Goal: Task Accomplishment & Management: Manage account settings

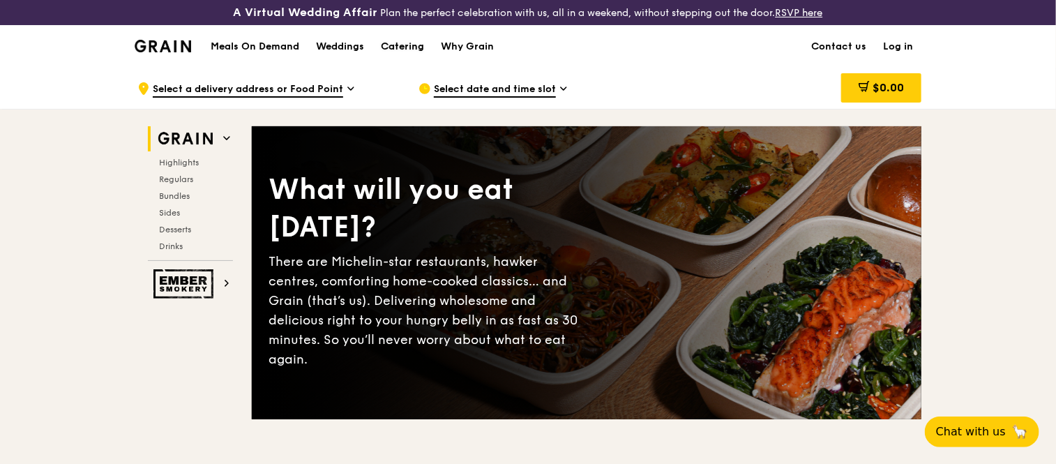
click at [408, 46] on div "Catering" at bounding box center [402, 47] width 43 height 42
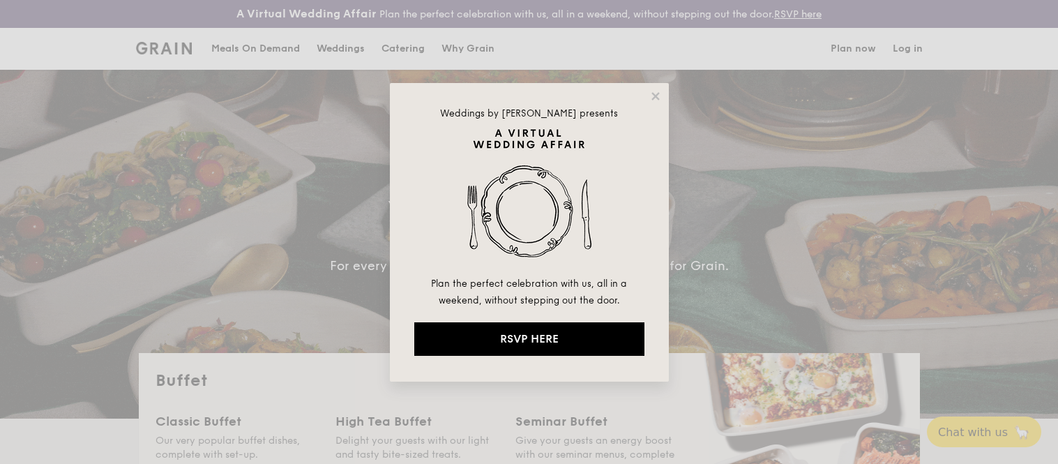
select select
click at [658, 96] on icon at bounding box center [655, 96] width 13 height 13
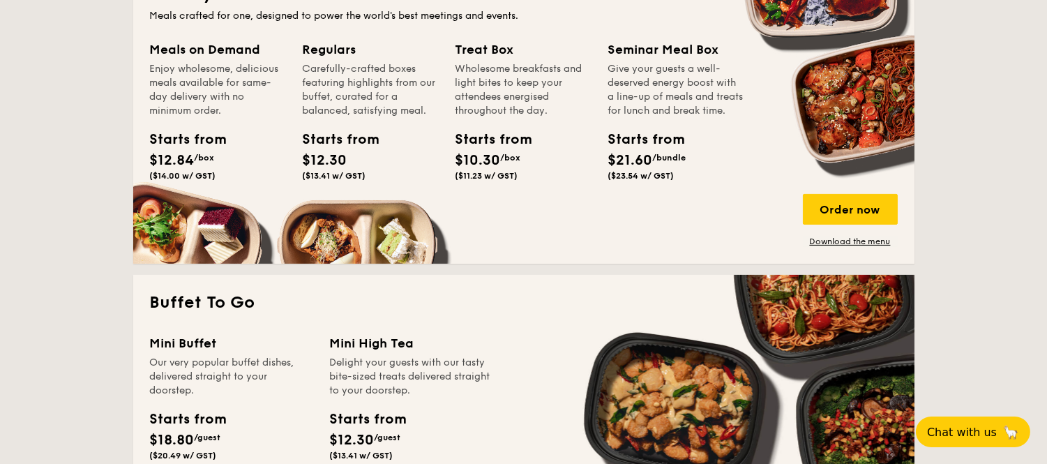
scroll to position [693, 0]
click at [827, 239] on link "Download the menu" at bounding box center [850, 241] width 95 height 11
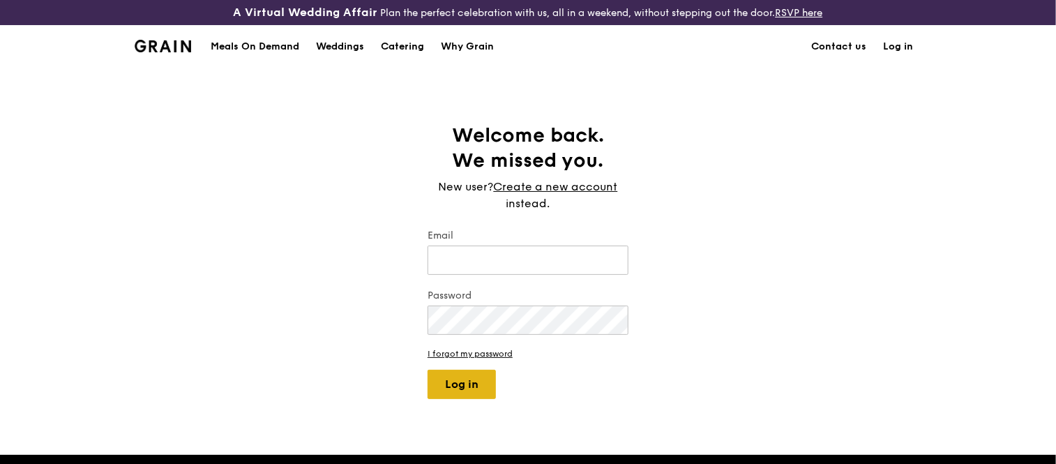
type input "[EMAIL_ADDRESS][DOMAIN_NAME]"
click at [461, 385] on button "Log in" at bounding box center [462, 384] width 68 height 29
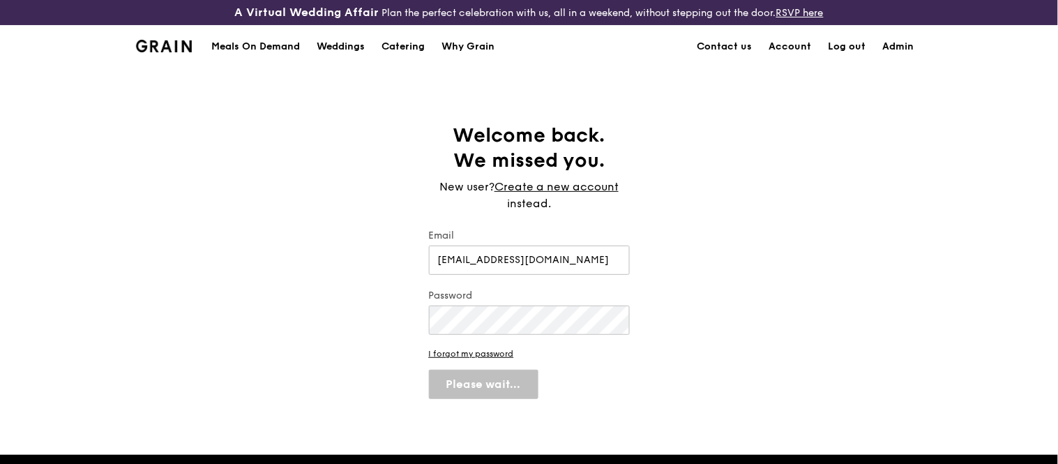
select select "100"
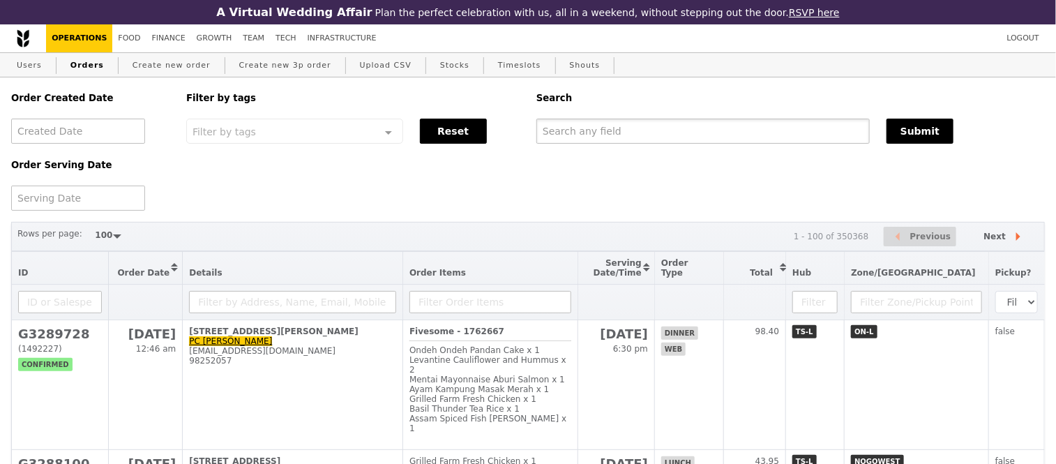
click at [569, 137] on input "text" at bounding box center [702, 131] width 333 height 25
paste input "G3287589"
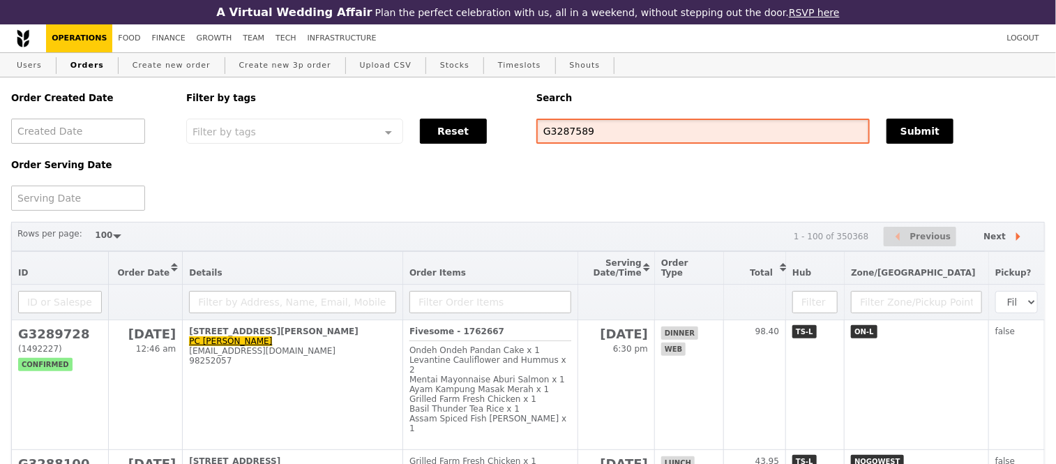
type input "G3287589"
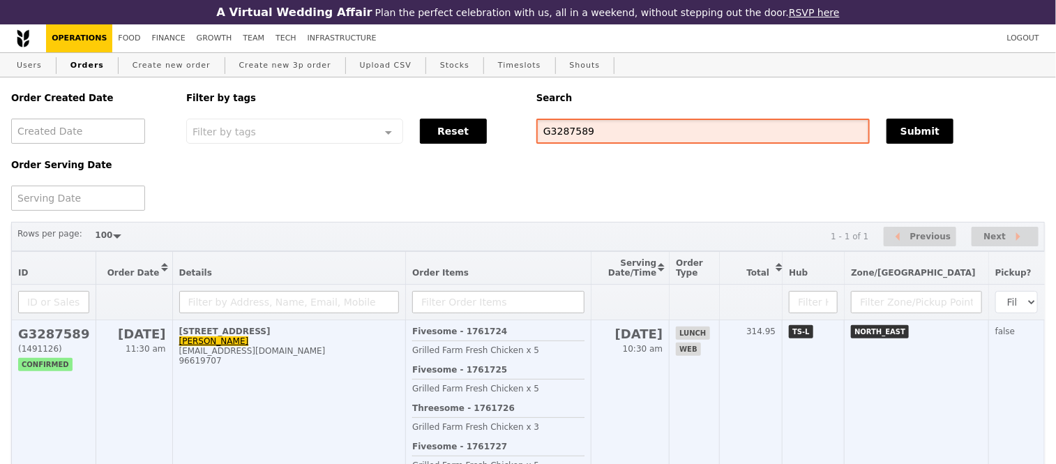
scroll to position [15, 0]
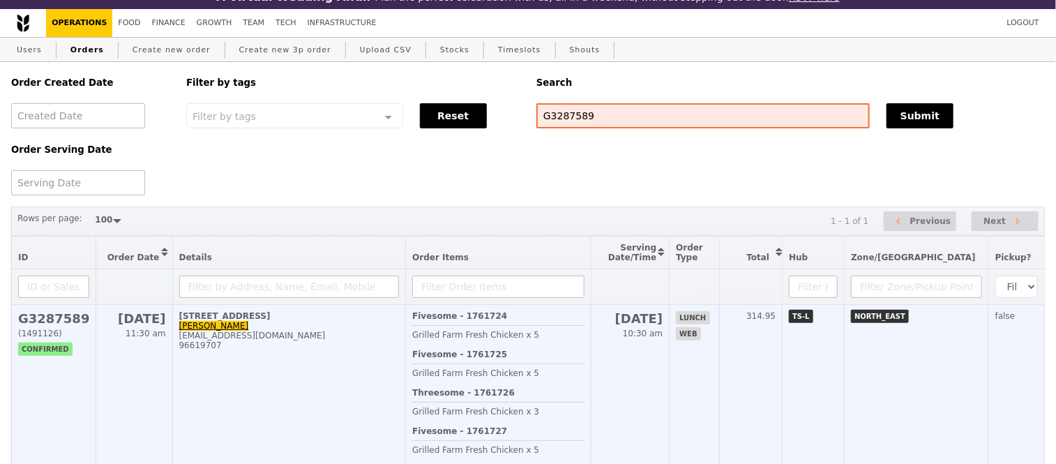
click at [40, 326] on h2 "G3287589" at bounding box center [53, 318] width 71 height 15
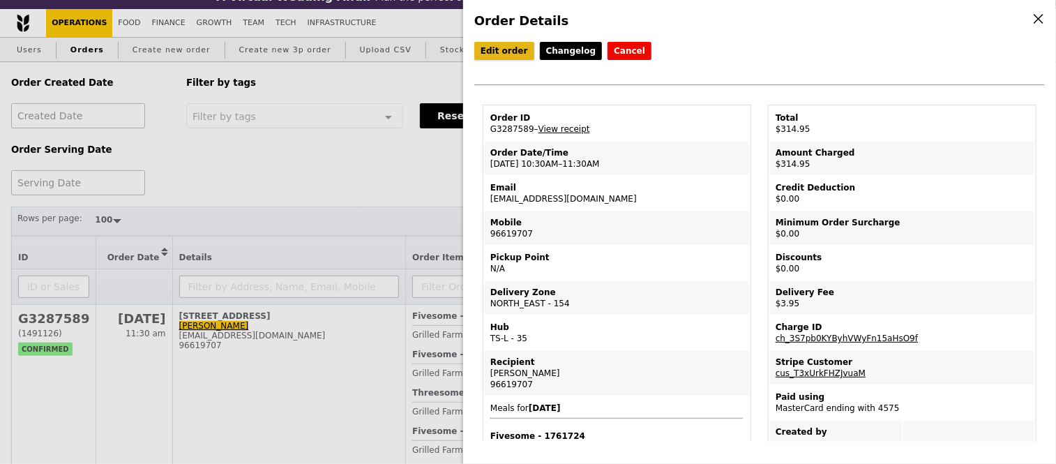
click at [494, 58] on link "Edit order" at bounding box center [504, 51] width 60 height 18
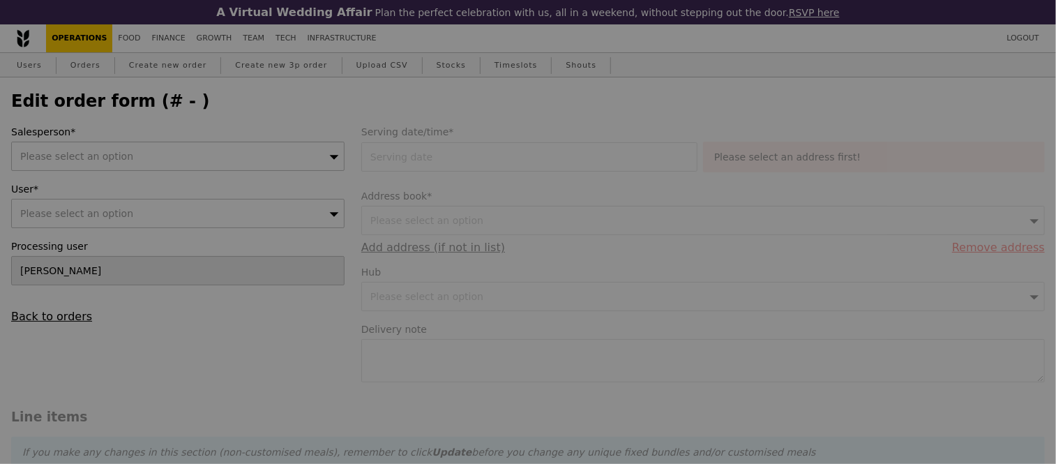
type input "22 Sep 2025"
type textarea "SIT Punggol Campus (Campus Heart) W1.Pls contact Charmaine 96619707 upon reachi…"
type input "311.00"
type input "2.71"
type input "2.95"
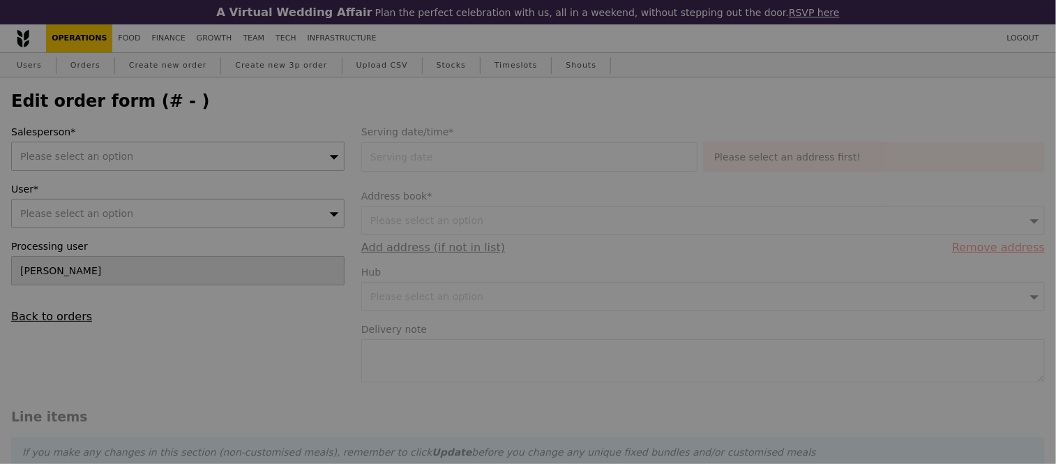
type input "313.95"
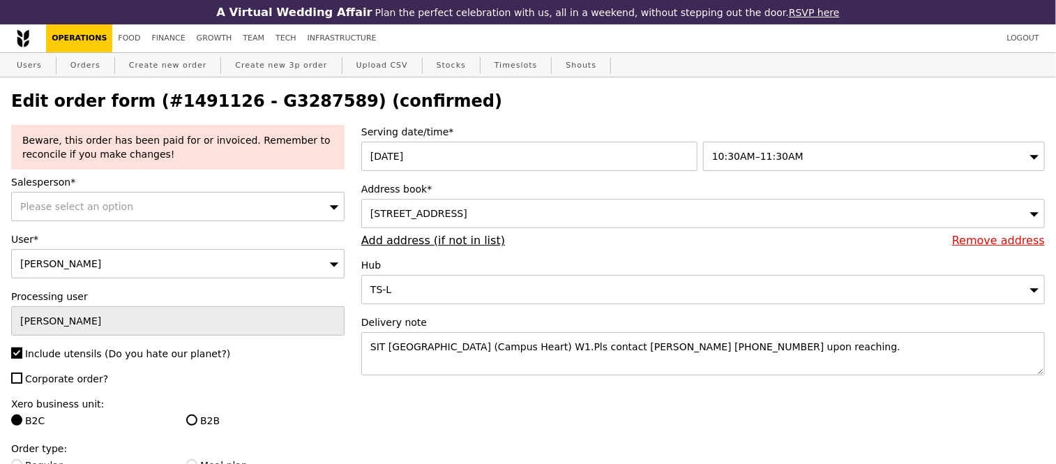
type input "Update"
click at [458, 239] on link "Add address (if not in list)" at bounding box center [433, 240] width 144 height 13
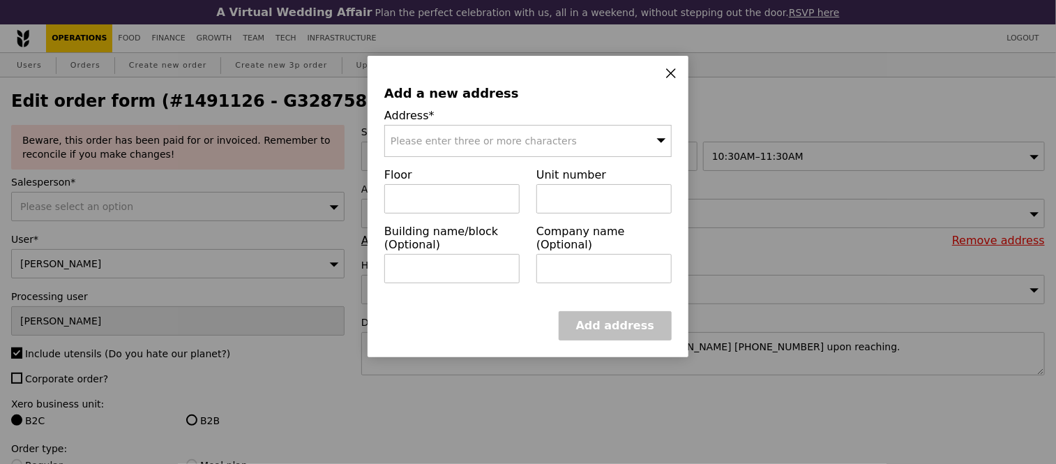
click at [461, 142] on span "Please enter three or more characters" at bounding box center [484, 140] width 186 height 11
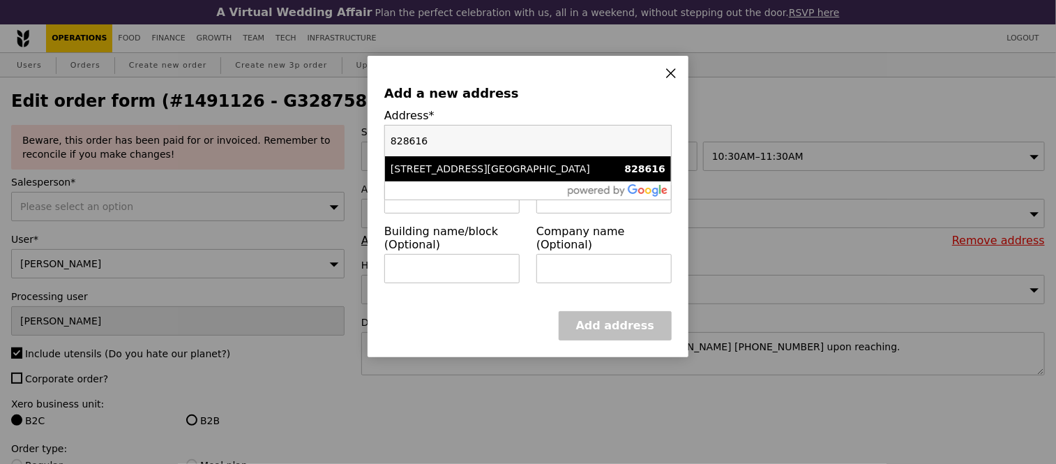
type input "828616"
click at [482, 172] on div "11 New Punggol Road, Singapore Institute Of Technology" at bounding box center [494, 169] width 206 height 14
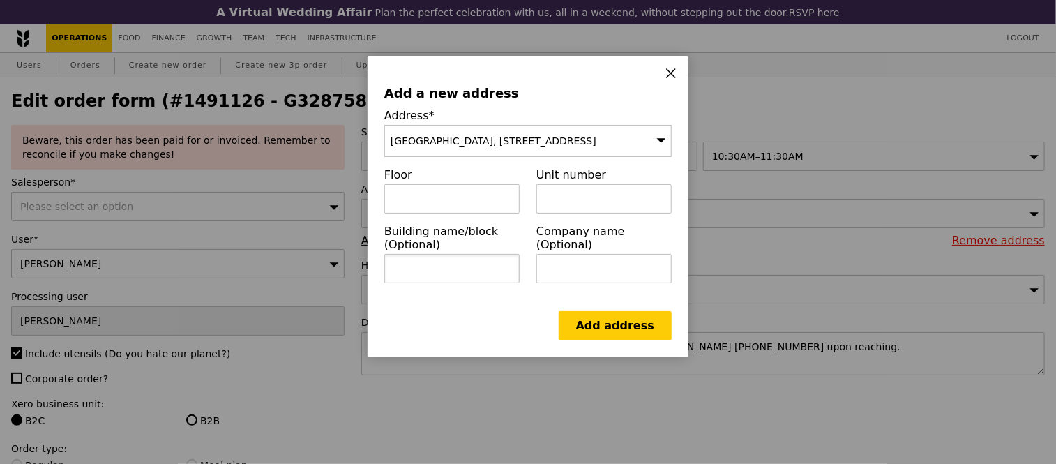
click at [448, 283] on input "text" at bounding box center [451, 268] width 135 height 29
paste input "W1 Campus Heart"
type input "W1 Campus Heart"
click at [595, 328] on link "Add address" at bounding box center [615, 325] width 113 height 29
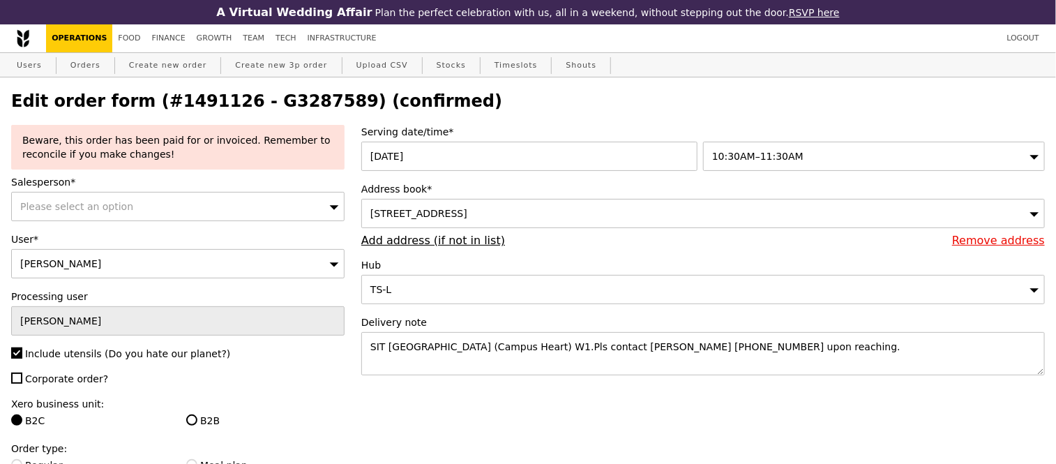
type input "Update"
click at [467, 214] on span "11 New Punggol Road, #null-null, Singapore 828616" at bounding box center [418, 213] width 97 height 11
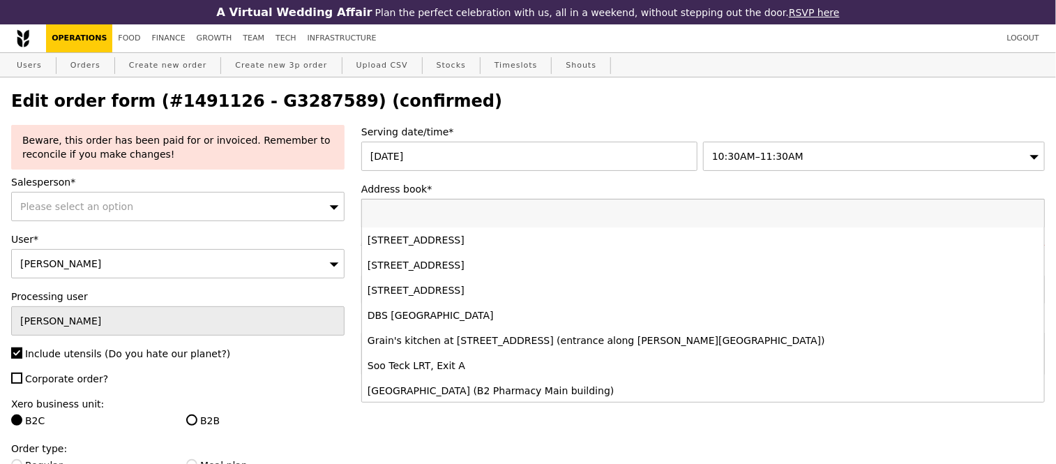
select select "100"
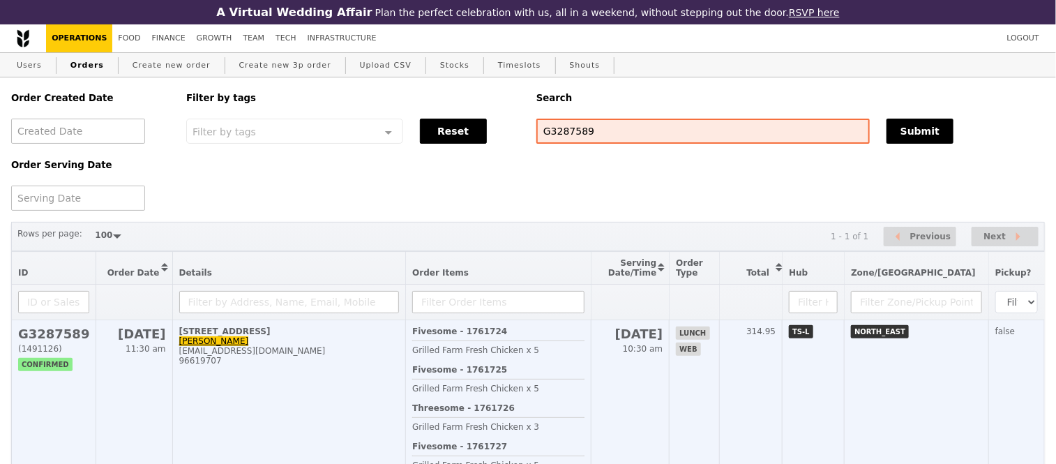
click at [73, 341] on h2 "G3287589" at bounding box center [53, 333] width 71 height 15
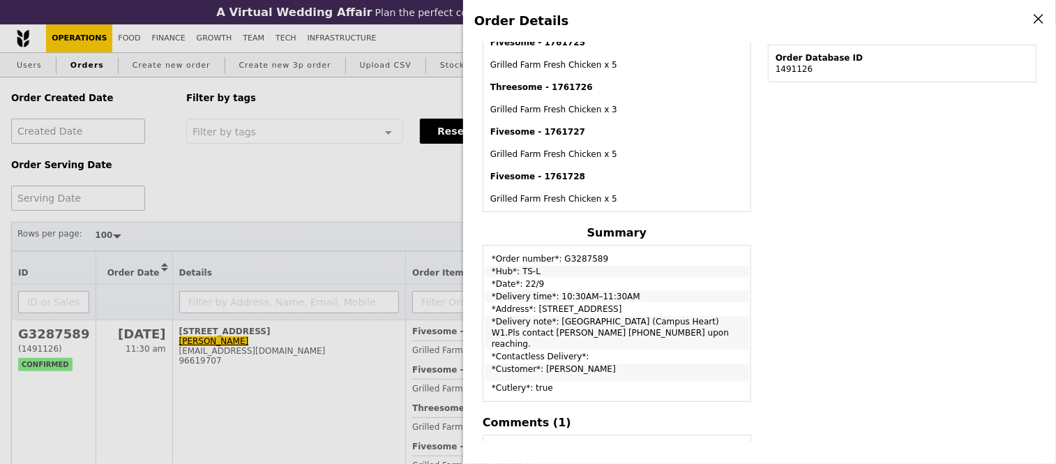
scroll to position [439, 0]
click at [354, 211] on div "Order Details Edit order Changelog Cancel Order ID G3287589 – View receipt Orde…" at bounding box center [528, 232] width 1056 height 464
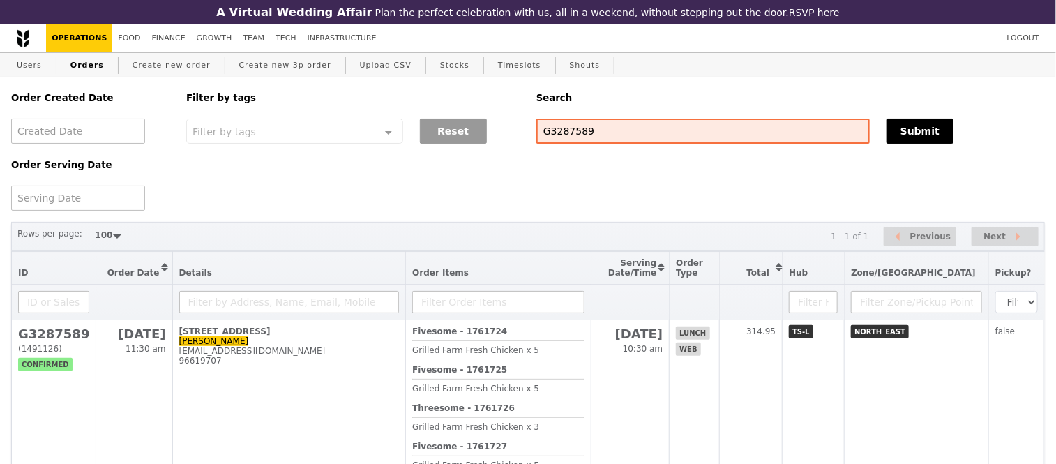
scroll to position [532, 0]
click at [589, 134] on input "G3287589" at bounding box center [702, 131] width 333 height 25
paste input "alyssa.ng@tr.shiseido.com"
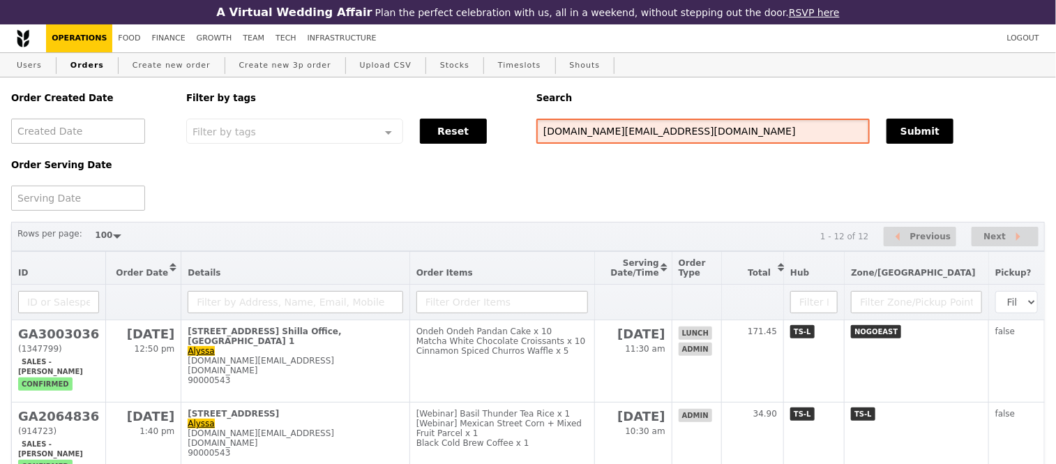
click at [597, 128] on input "alyssa.ng@tr.shiseido.com" at bounding box center [702, 131] width 333 height 25
paste input "G3287589"
type input "G3287589"
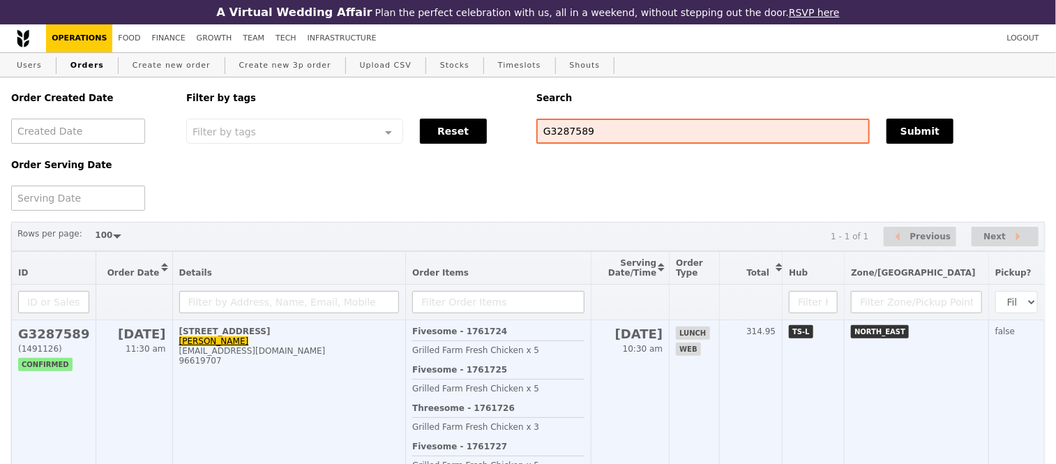
click at [68, 341] on h2 "G3287589" at bounding box center [53, 333] width 71 height 15
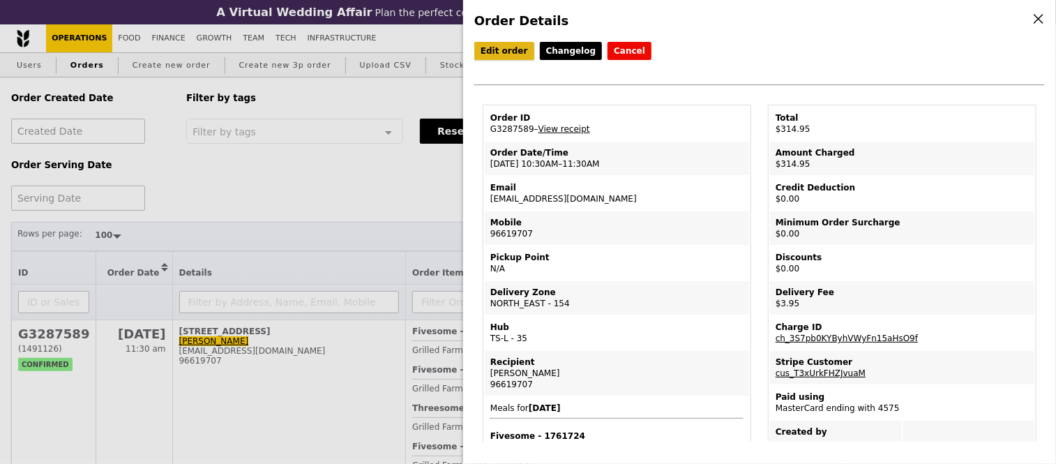
click at [492, 49] on link "Edit order" at bounding box center [504, 51] width 60 height 18
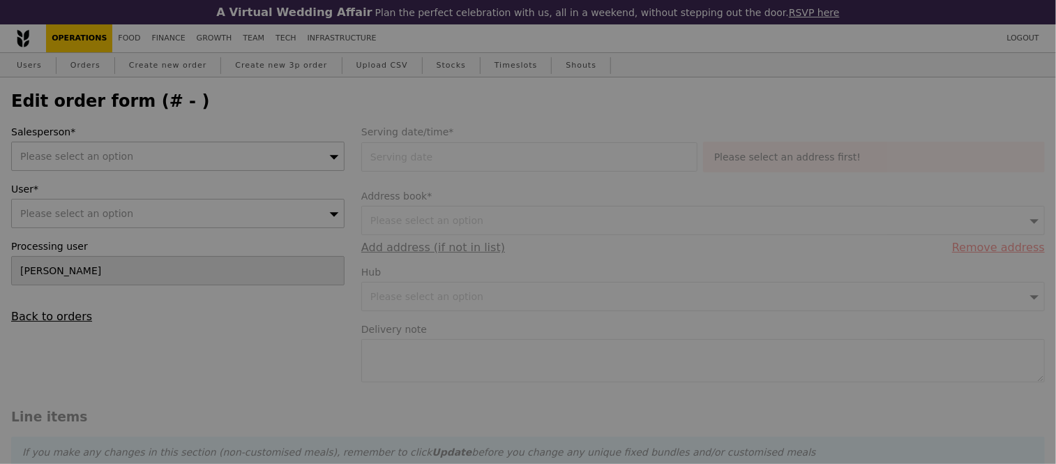
type input "22 Sep 2025"
type textarea "SIT Punggol Campus (Campus Heart) W1.Pls contact Charmaine 96619707 upon reachi…"
type input "311.00"
type input "2.71"
type input "2.95"
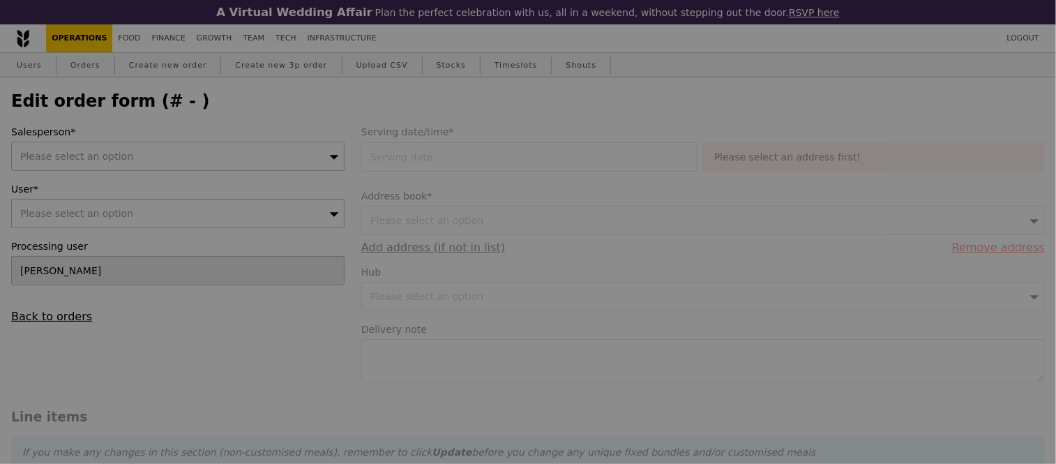
type input "313.95"
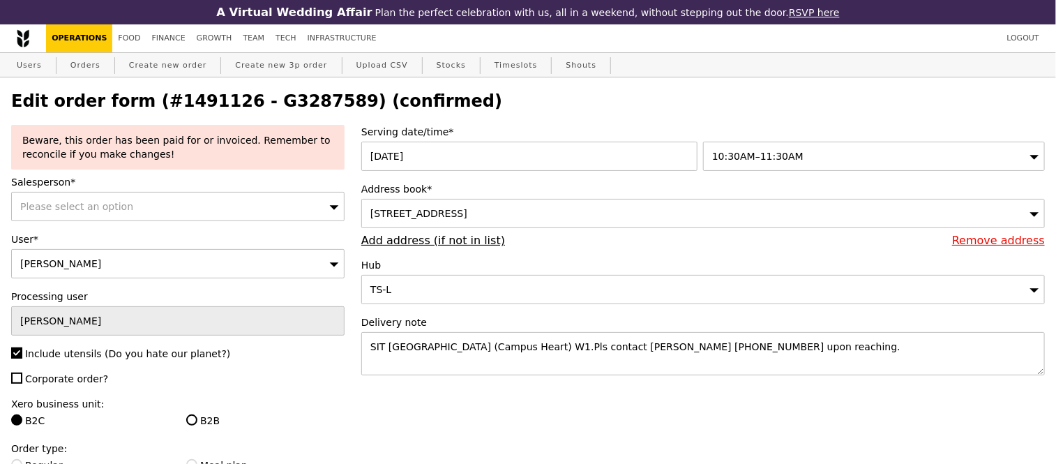
type input "Update"
click at [364, 354] on textarea "SIT Punggol Campus (Campus Heart) W1.Pls contact Charmaine 96619707 upon reachi…" at bounding box center [702, 353] width 683 height 43
click at [377, 349] on textarea "SIT Punggol Campus (Campus Heart) W1.Pls contact Charmaine 96619707 upon reachi…" at bounding box center [702, 353] width 683 height 43
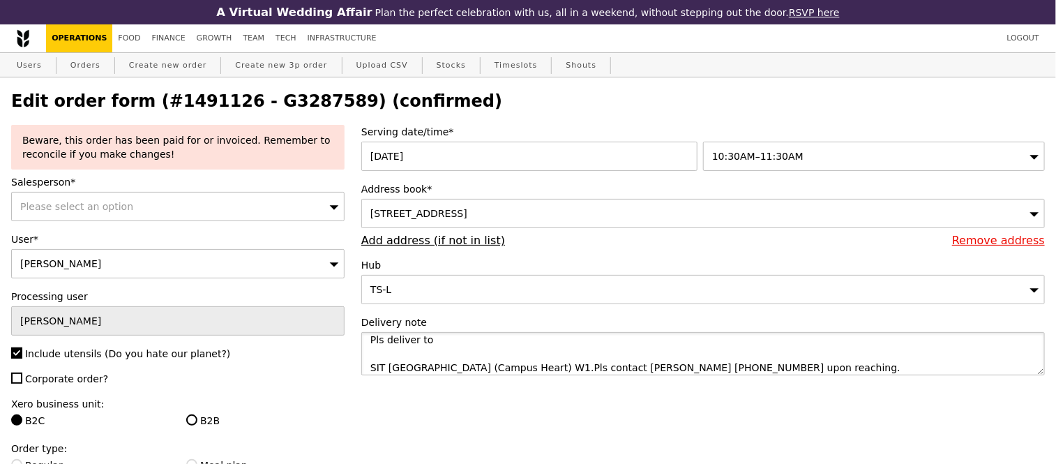
paste textarea "G3287589"
paste textarea "W1 Campus Heart, Singapore Institute of Technology, 11 New Punggol Rd, Singapor…"
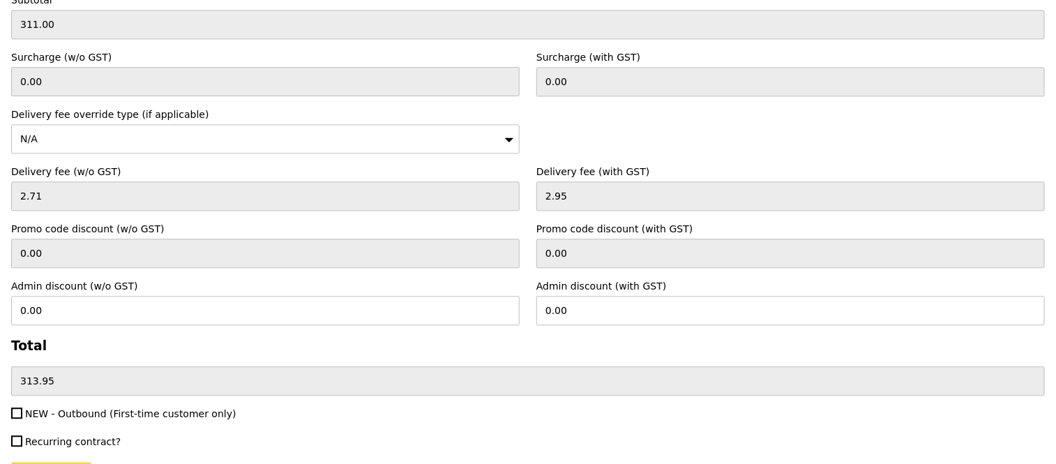
scroll to position [3840, 0]
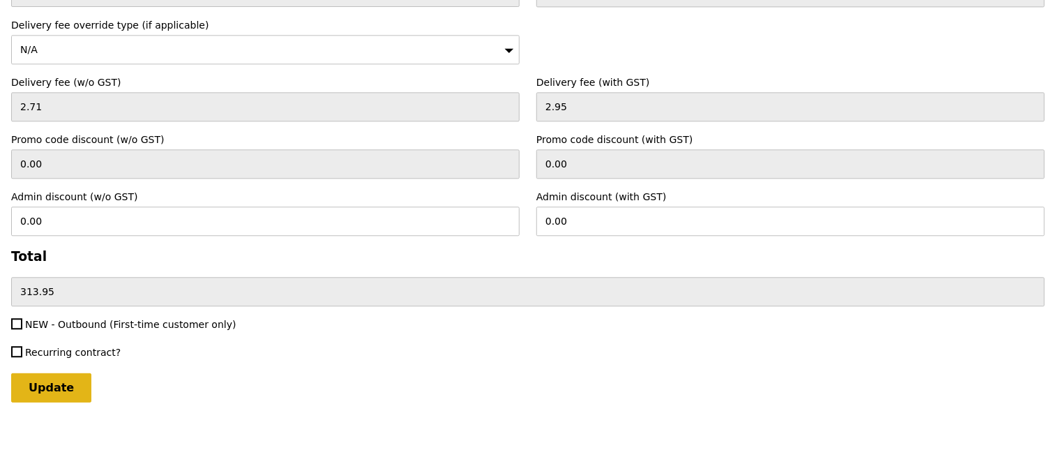
type textarea "Pls deliver to W1 Campus Heart, Singapore Institute of Technology, 11 New Pungg…"
click at [52, 386] on input "Update" at bounding box center [51, 387] width 80 height 29
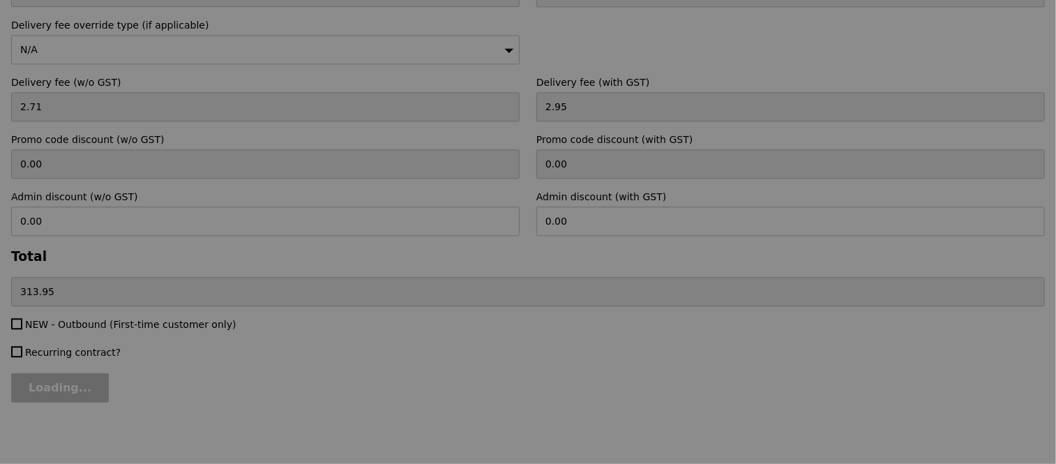
type input "Update"
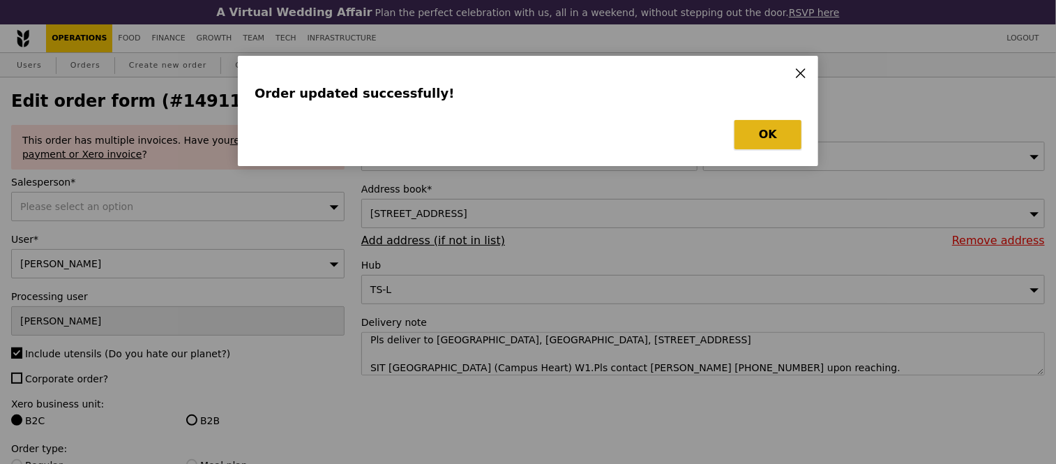
click at [771, 138] on button "OK" at bounding box center [767, 134] width 67 height 29
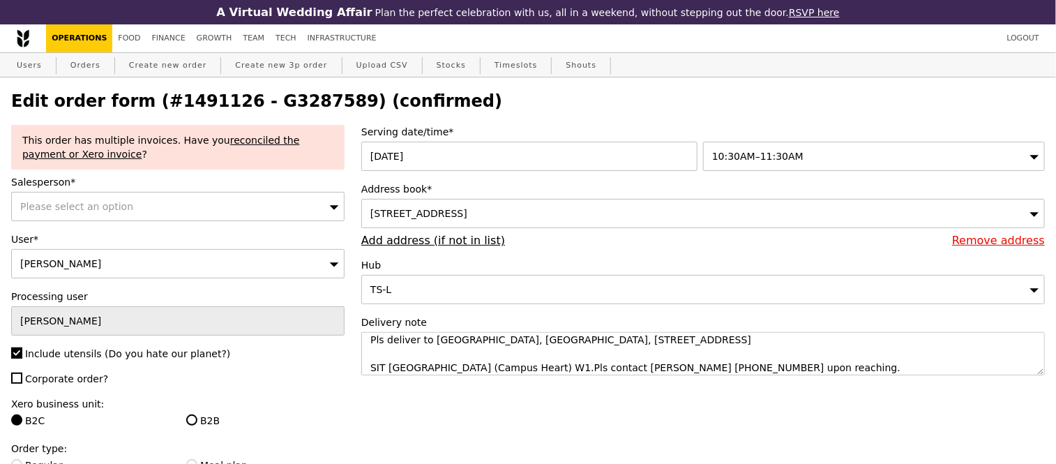
select select "100"
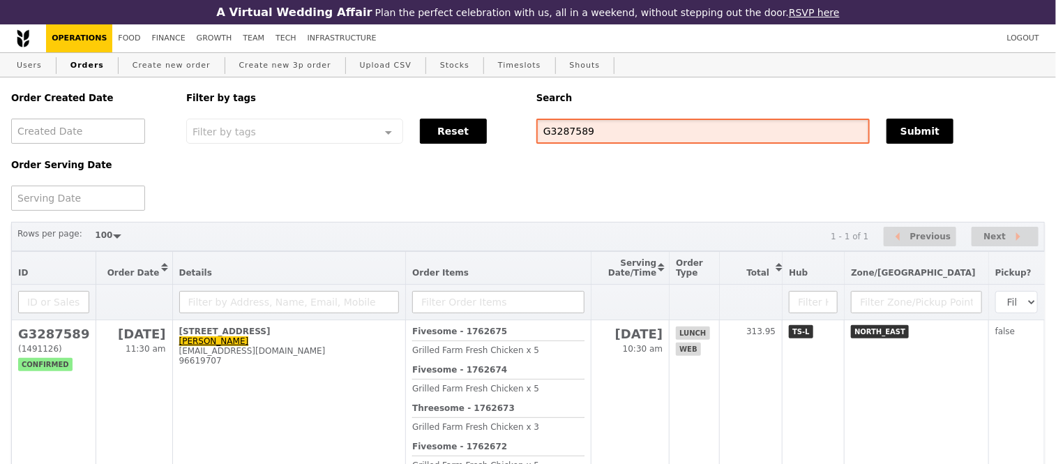
click at [567, 126] on input "G3287589" at bounding box center [702, 131] width 333 height 25
paste input "reginalow@gmail.com"
type input "reginalow@gmail.com"
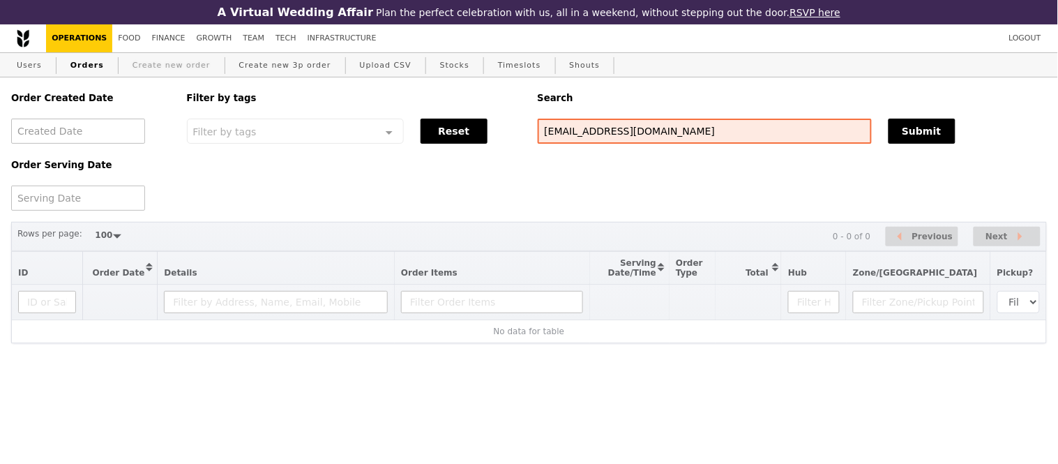
click at [130, 63] on link "Create new order" at bounding box center [171, 65] width 89 height 25
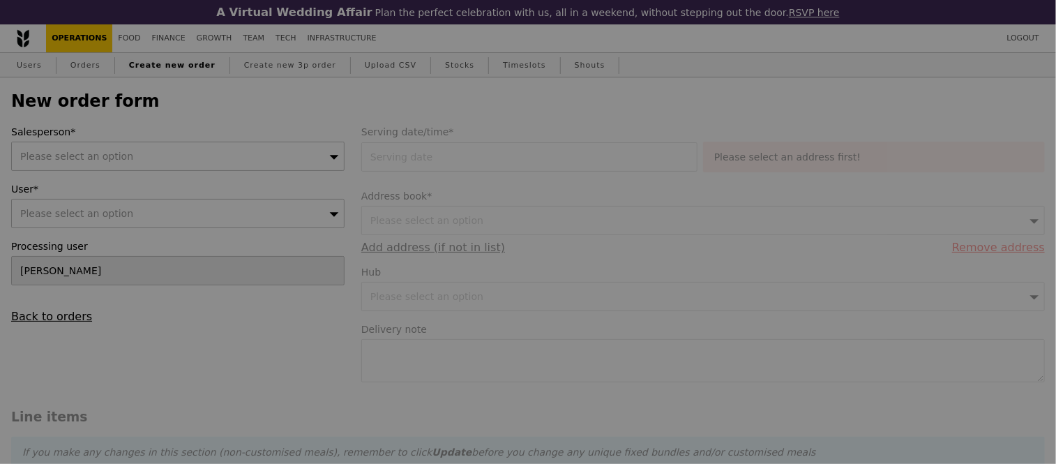
type input "Confirm"
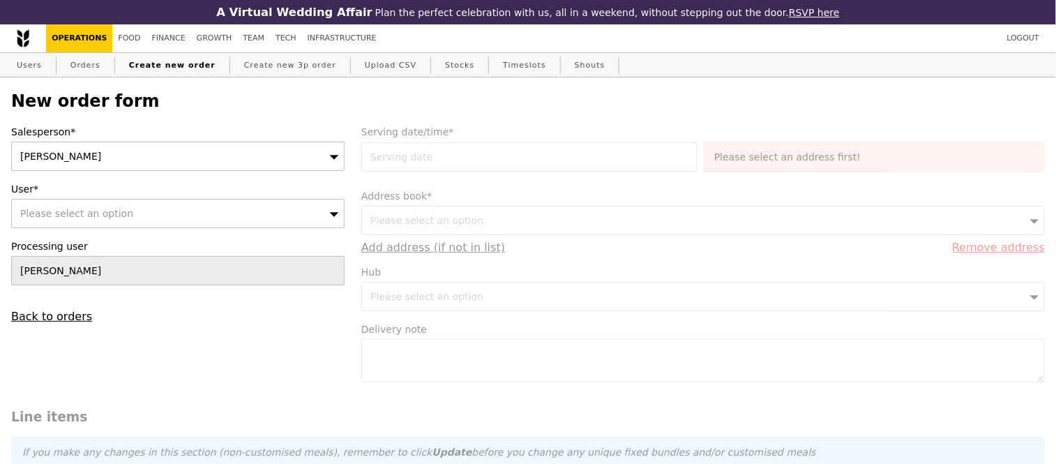
click at [144, 211] on div "Please select an option" at bounding box center [177, 213] width 333 height 29
type input "caters"
type input "Confirm"
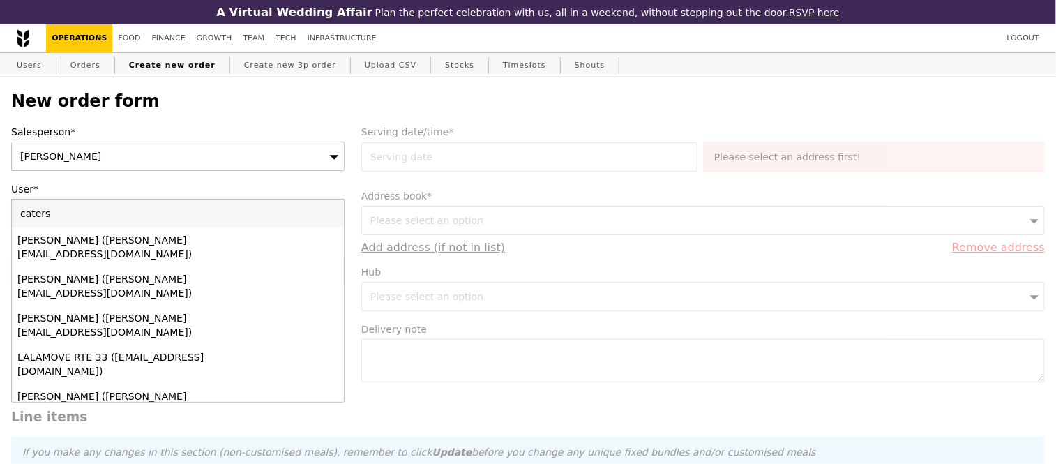
type input "caters"
click at [149, 428] on div "Caterspot (support@caterspot.com)" at bounding box center [137, 435] width 241 height 14
type input "Loading..."
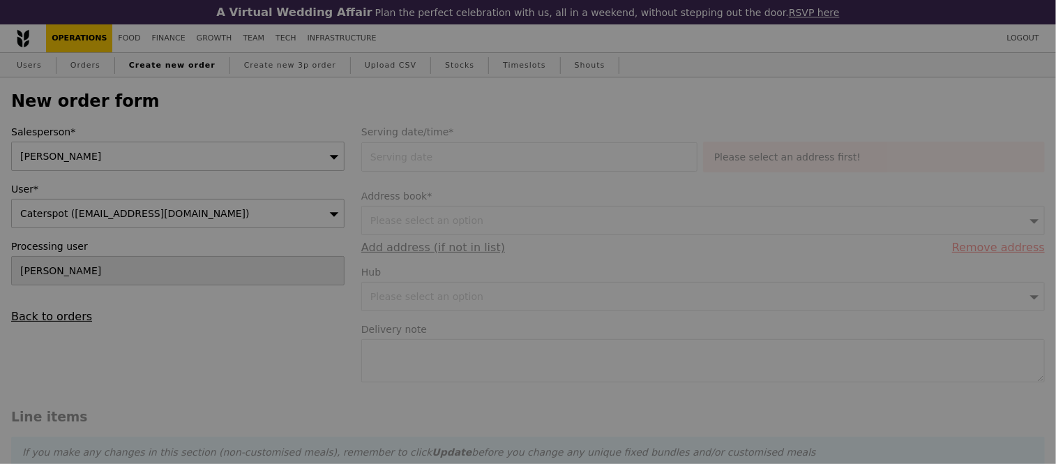
type input "9.08"
type input "9.90"
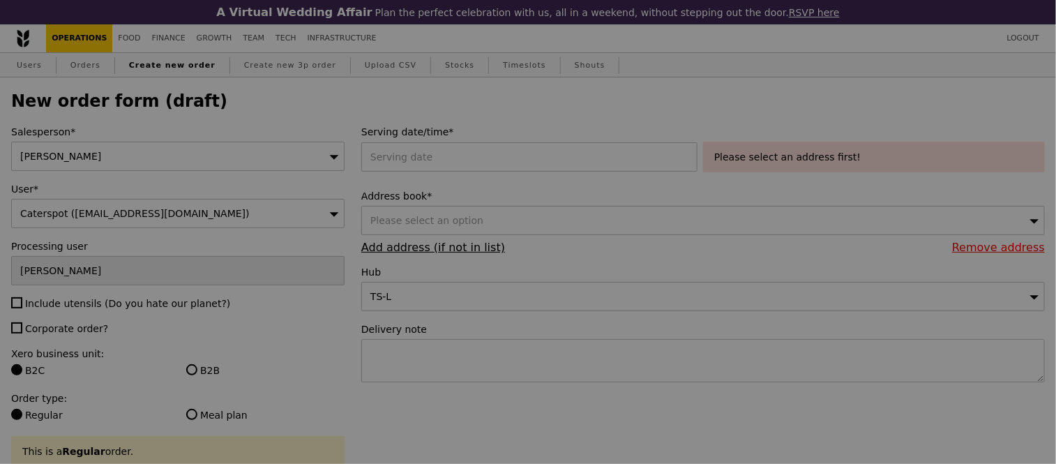
type input "Confirm"
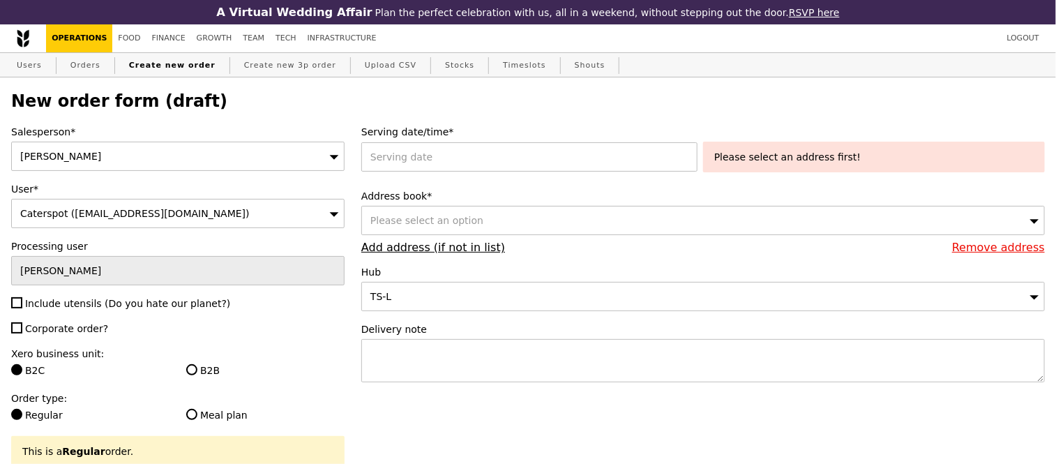
click at [9, 305] on div "Salesperson* Jhoana Castillo User* Caterspot (support@caterspot.com) Processing…" at bounding box center [178, 312] width 350 height 374
click at [16, 308] on input "Include utensils (Do you hate our planet?)" at bounding box center [16, 302] width 11 height 11
checkbox input "true"
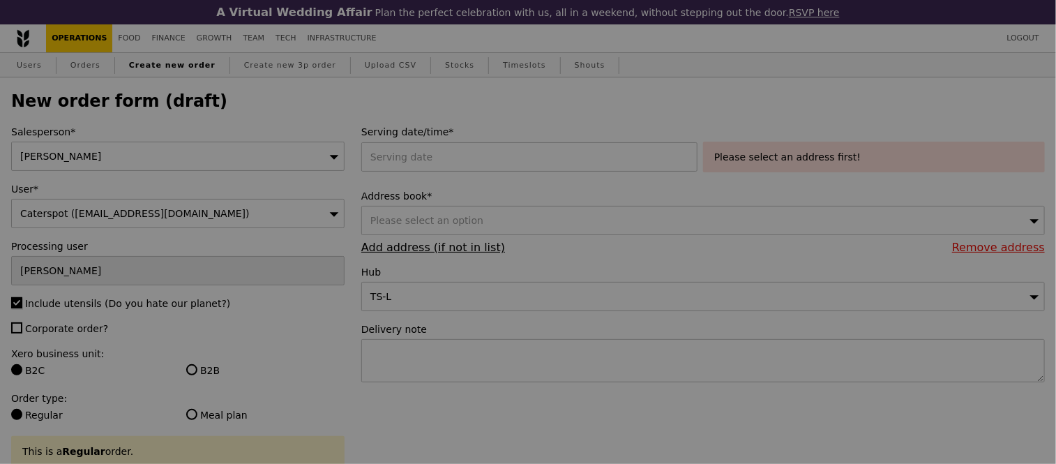
type input "Confirm"
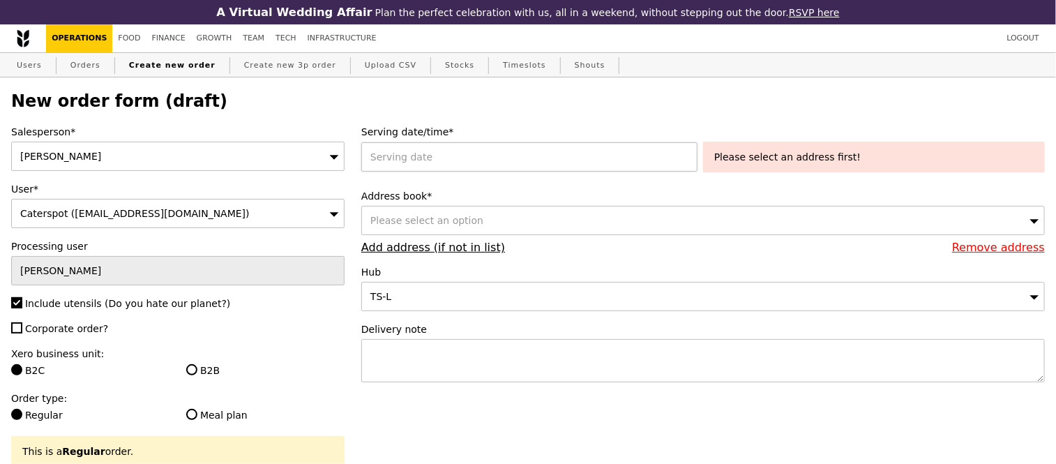
click at [426, 158] on div at bounding box center [532, 156] width 342 height 29
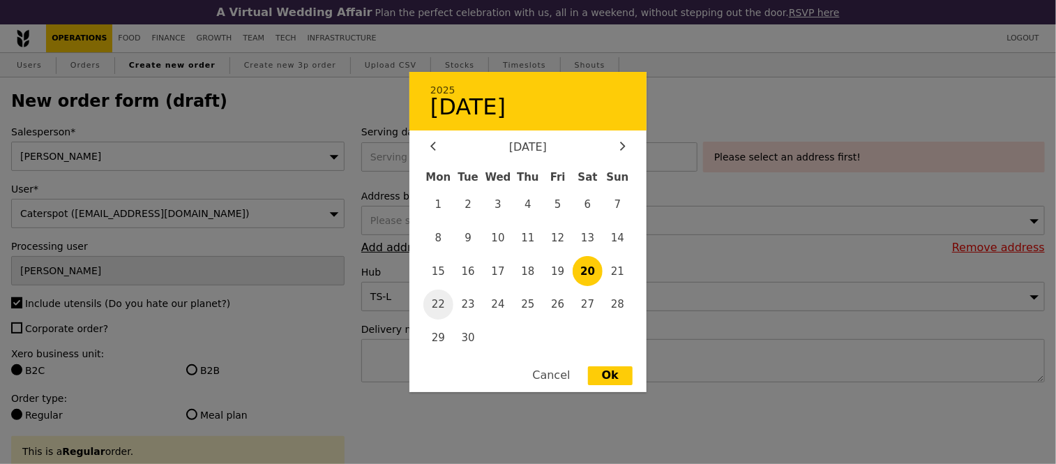
click at [440, 301] on span "22" at bounding box center [438, 304] width 30 height 30
type input "22 Sep 2025"
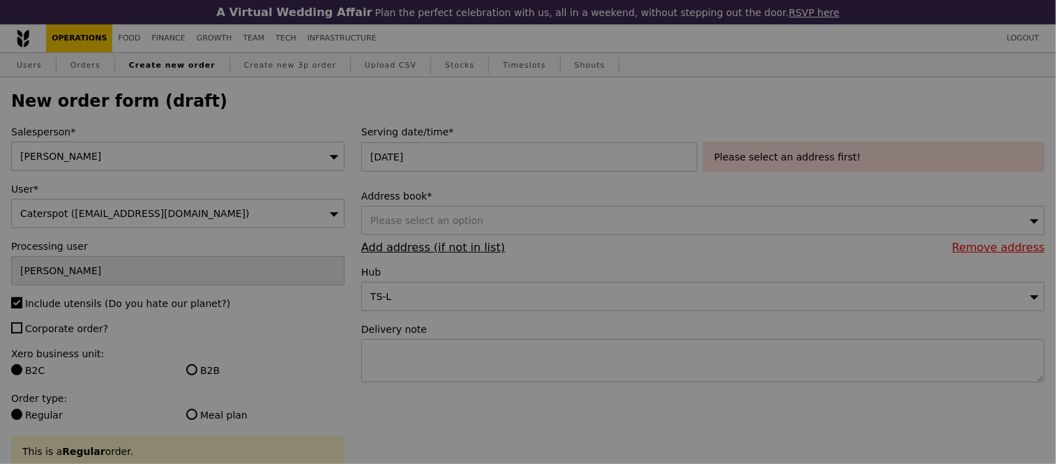
type input "Confirm"
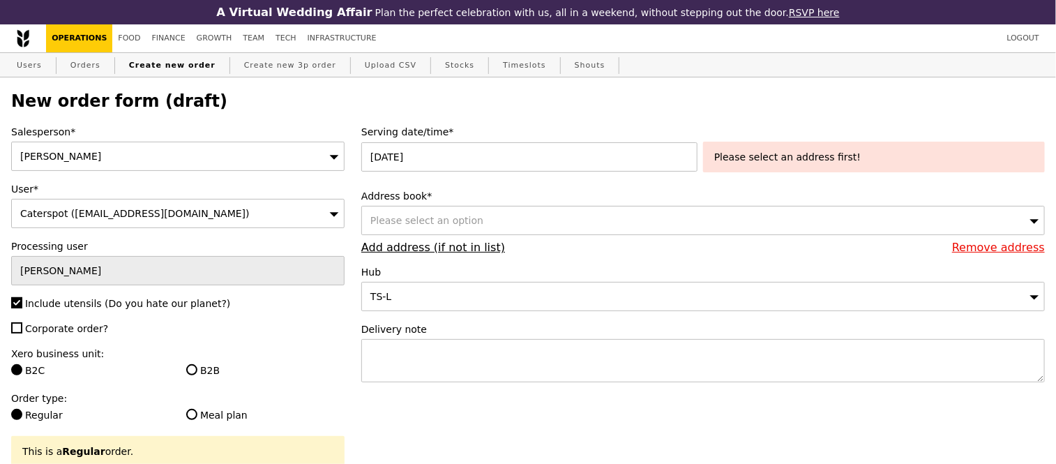
click at [472, 220] on div "Please select an option" at bounding box center [702, 220] width 683 height 29
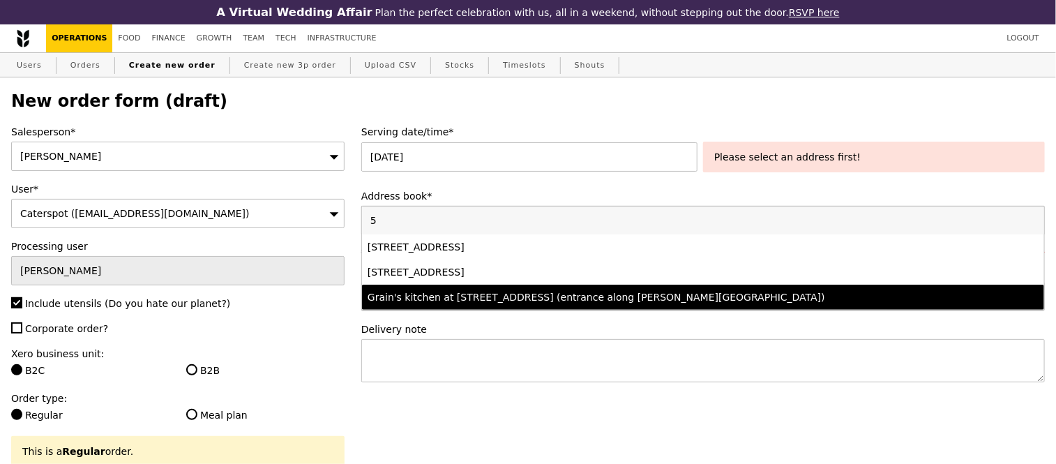
type input "5"
click at [493, 296] on div "Grain's kitchen at 5 Burn Road #05-01 (entrance along Harrison Road)" at bounding box center [620, 297] width 504 height 14
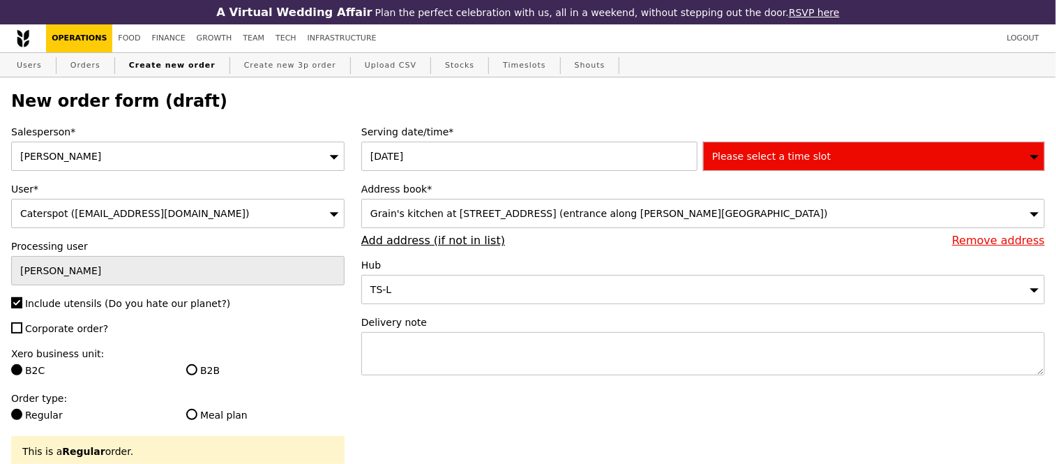
click at [740, 160] on span "Please select a time slot" at bounding box center [771, 156] width 119 height 11
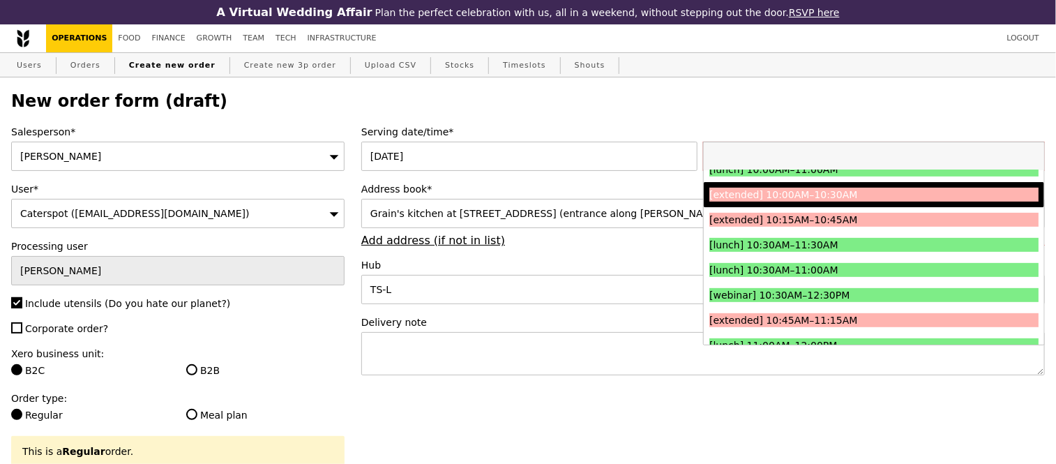
scroll to position [290, 0]
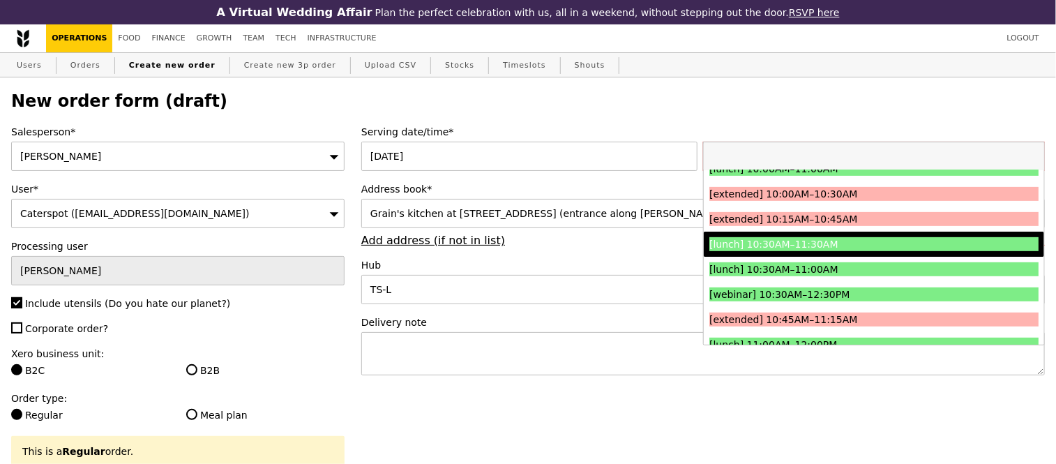
click at [802, 251] on div "[lunch] 10:30AM–11:30AM" at bounding box center [832, 244] width 247 height 14
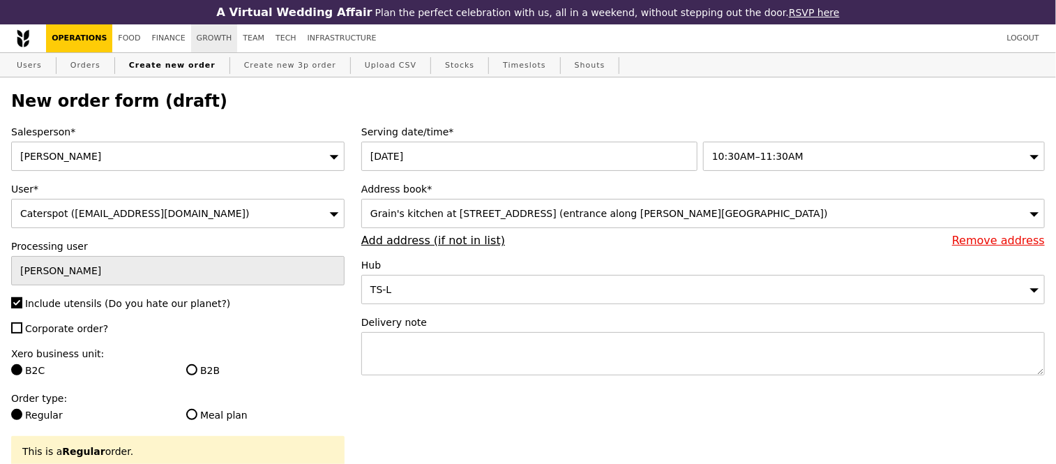
type input "Confirm"
click at [472, 350] on textarea at bounding box center [702, 353] width 683 height 43
paste textarea "U5CV-ZV62"
type textarea "Caterspot: U5CV-ZV62 Pickup time: 10:45AM"
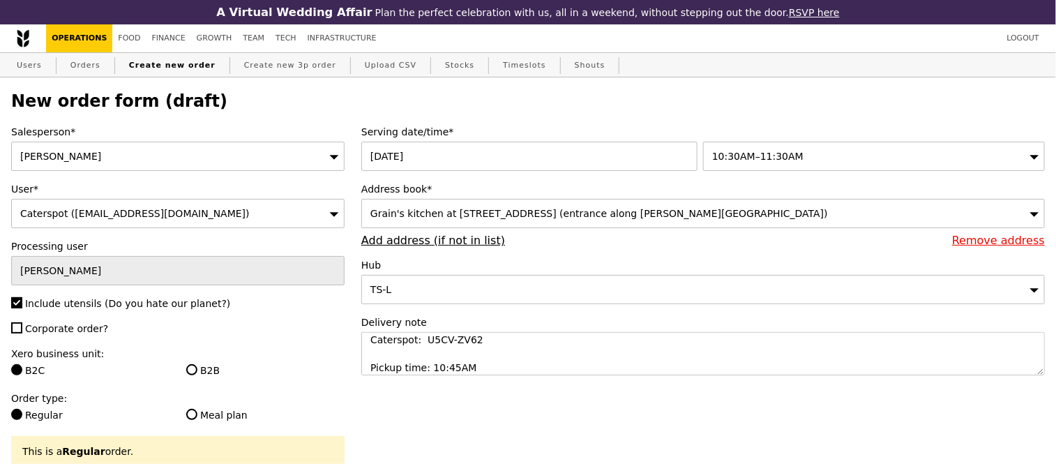
type input "Confirm"
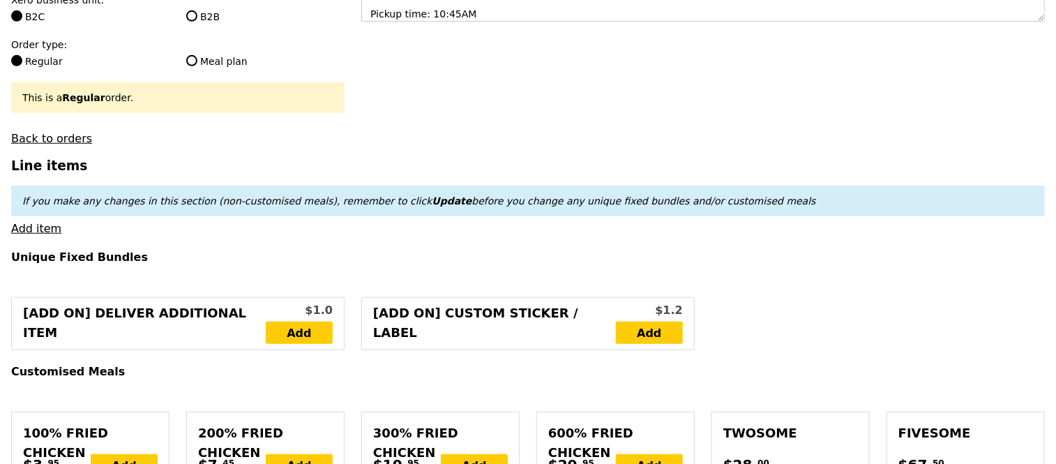
scroll to position [364, 0]
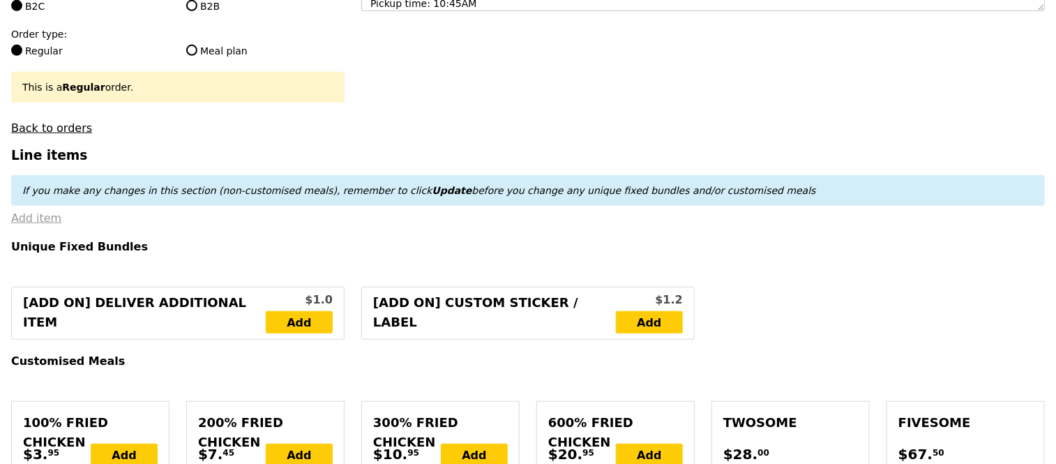
click at [38, 225] on link "Add item" at bounding box center [36, 217] width 50 height 13
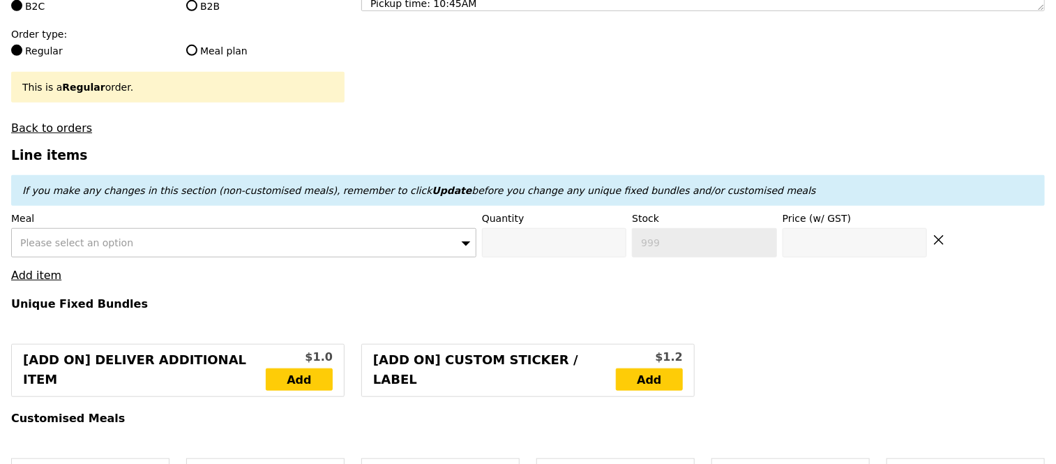
click at [189, 248] on div "Please select an option" at bounding box center [243, 242] width 465 height 29
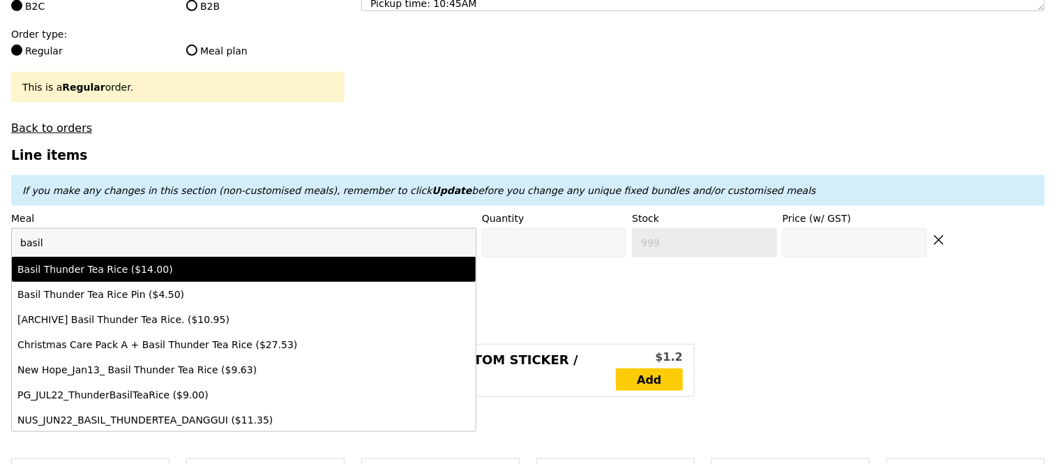
type input "basil"
click at [203, 276] on div "Basil Thunder Tea Rice ($14.00)" at bounding box center [187, 269] width 340 height 14
type input "Confirm anyway"
type input "0"
type input "490"
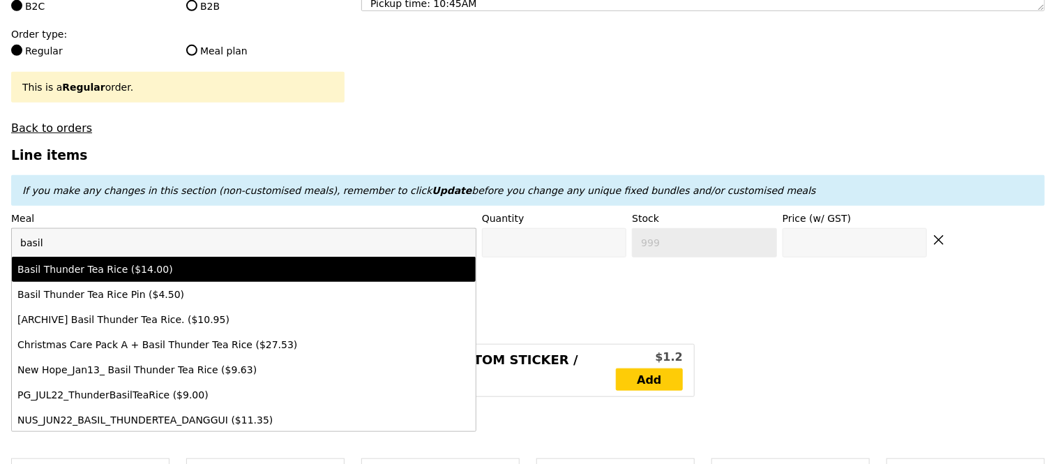
type input "14.0"
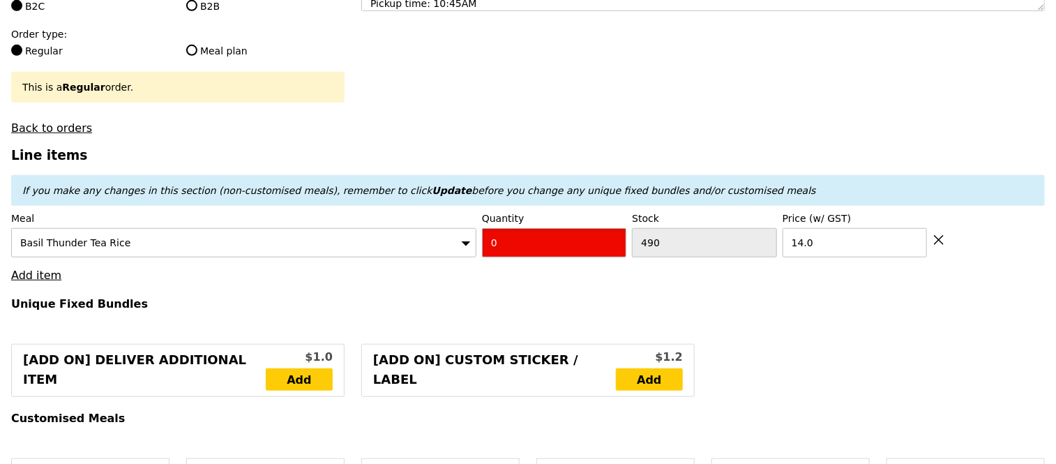
click at [528, 248] on input "0" at bounding box center [554, 242] width 144 height 29
type input "Confirm"
type input "15"
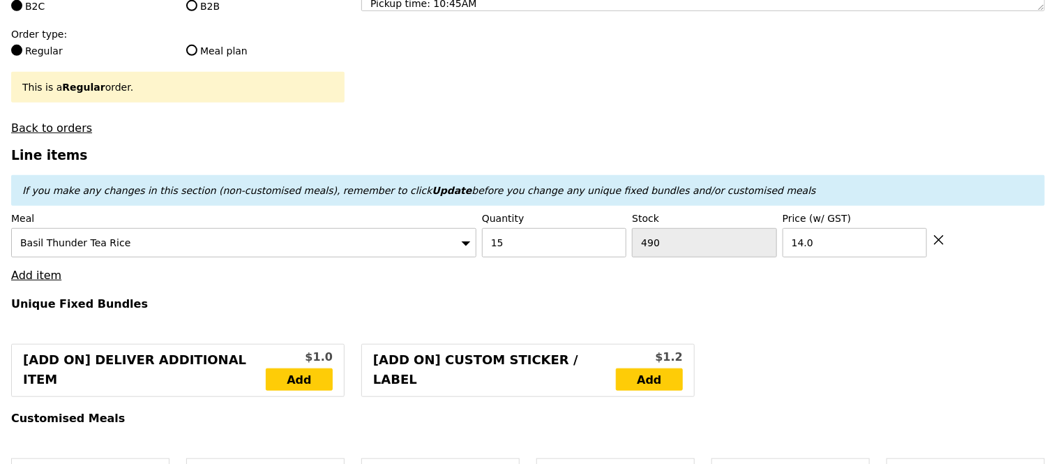
type input "Loading..."
type input "210.00"
type input "0.00"
type input "210.00"
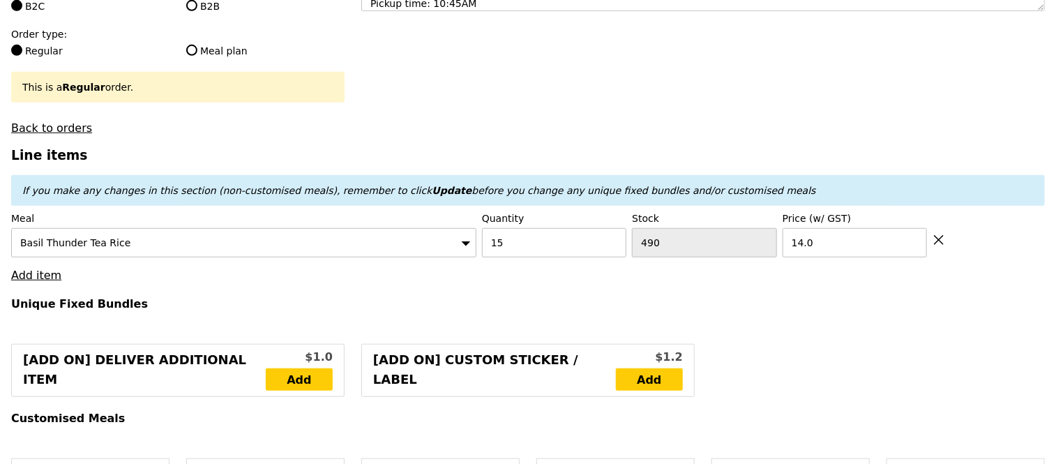
type input "Confirm"
click at [36, 282] on link "Add item" at bounding box center [36, 275] width 50 height 13
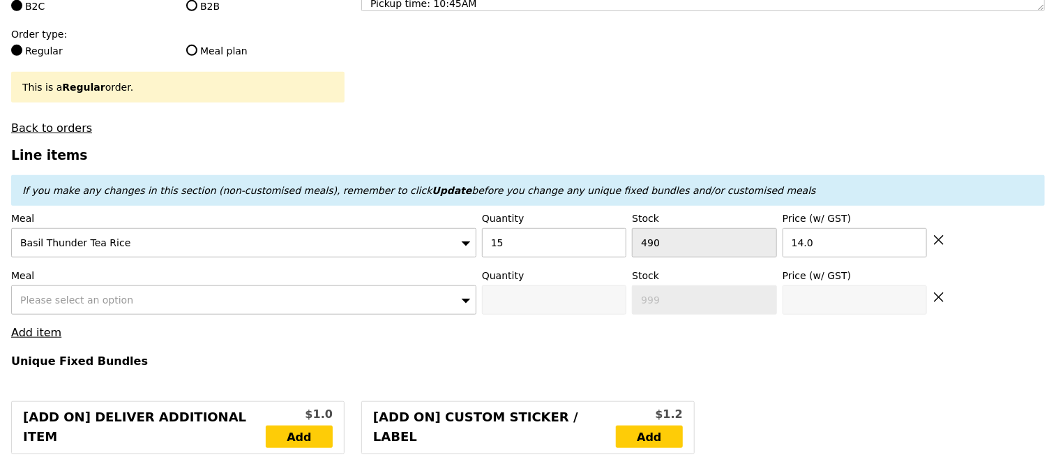
click at [63, 305] on span "Please select an option" at bounding box center [76, 299] width 113 height 11
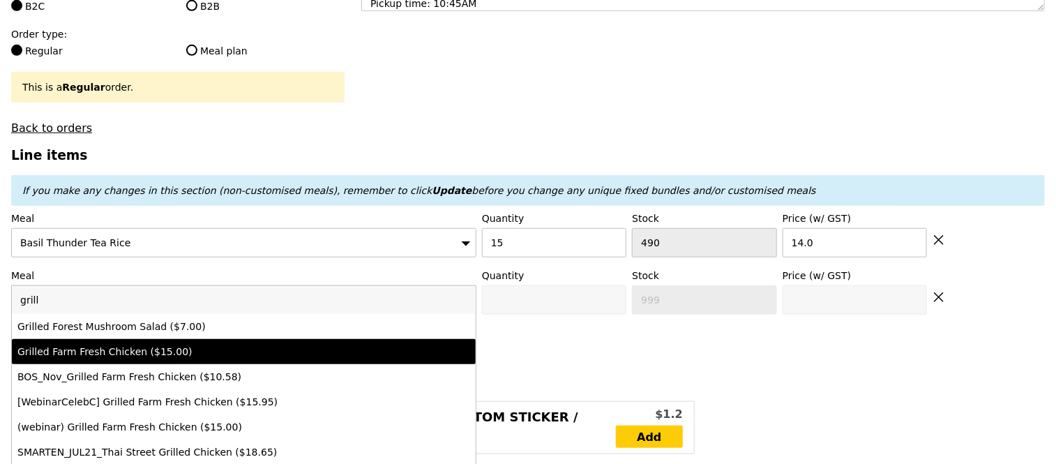
type input "grill"
click at [98, 358] on div "Grilled Farm Fresh Chicken ($15.00)" at bounding box center [187, 352] width 340 height 14
type input "Confirm anyway"
type input "0"
type input "456"
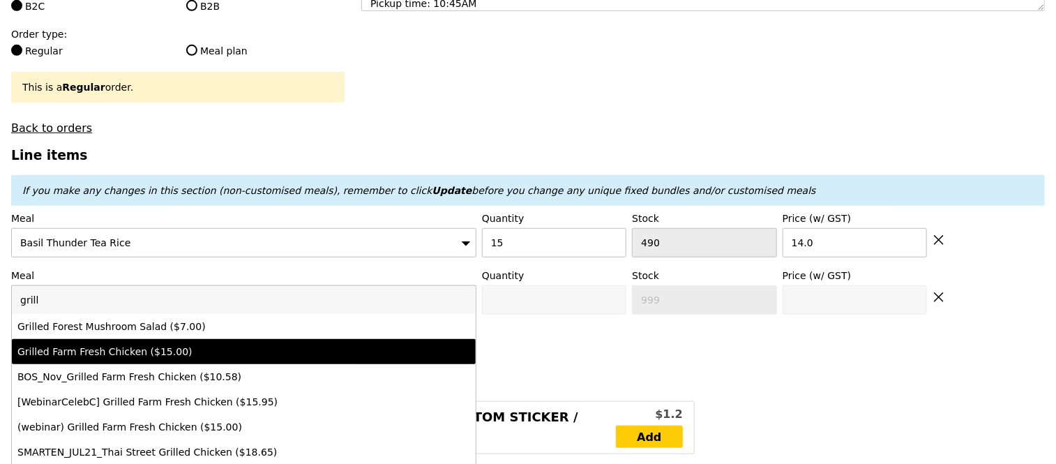
type input "15.0"
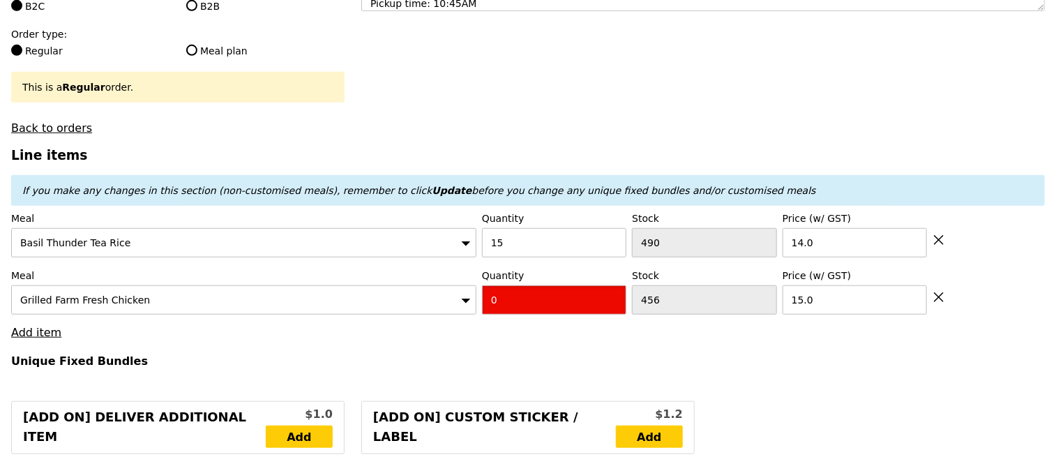
click at [526, 315] on input "0" at bounding box center [554, 299] width 144 height 29
type input "Confirm"
type input "10"
type input "Loading..."
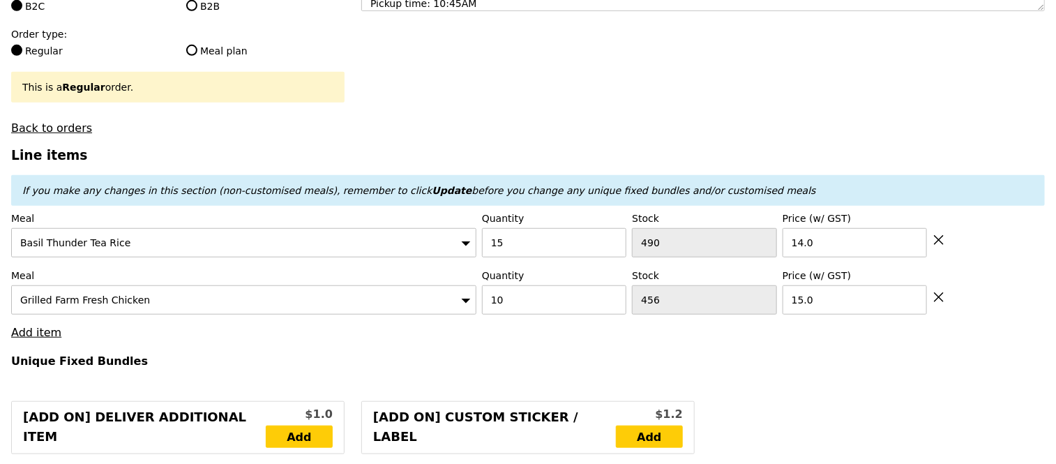
type input "360.00"
type input "Confirm"
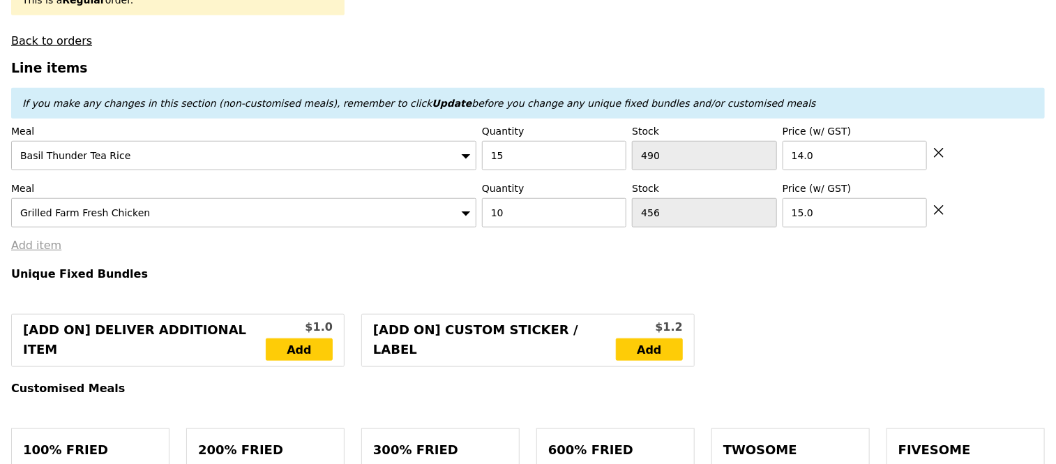
click at [29, 252] on link "Add item" at bounding box center [36, 245] width 50 height 13
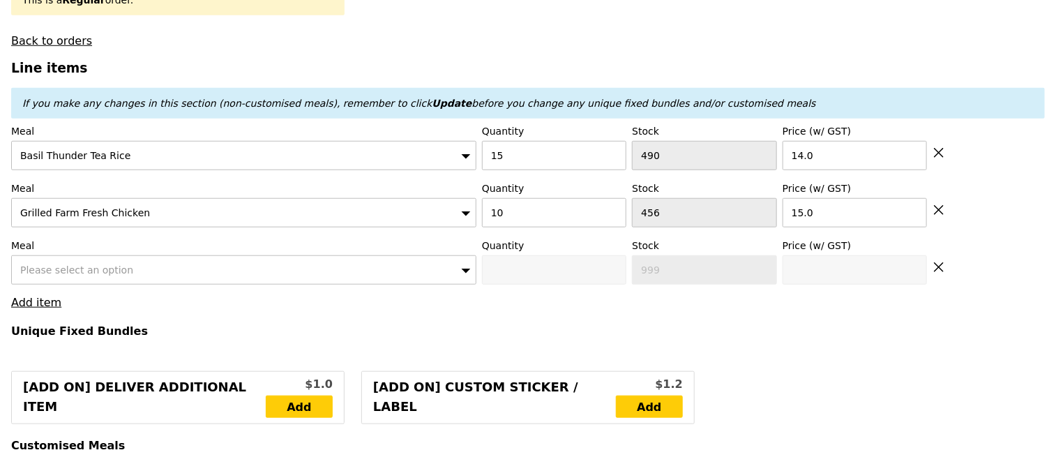
click at [59, 275] on span "Please select an option" at bounding box center [76, 269] width 113 height 11
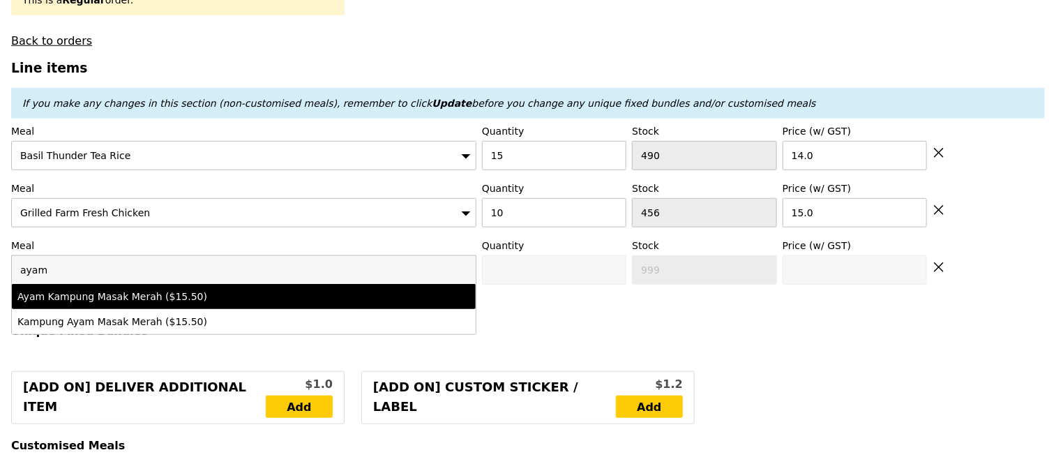
type input "ayam"
click at [96, 301] on div "Ayam Kampung Masak Merah ($15.50)" at bounding box center [187, 296] width 340 height 14
type input "Confirm anyway"
type input "0"
type input "496"
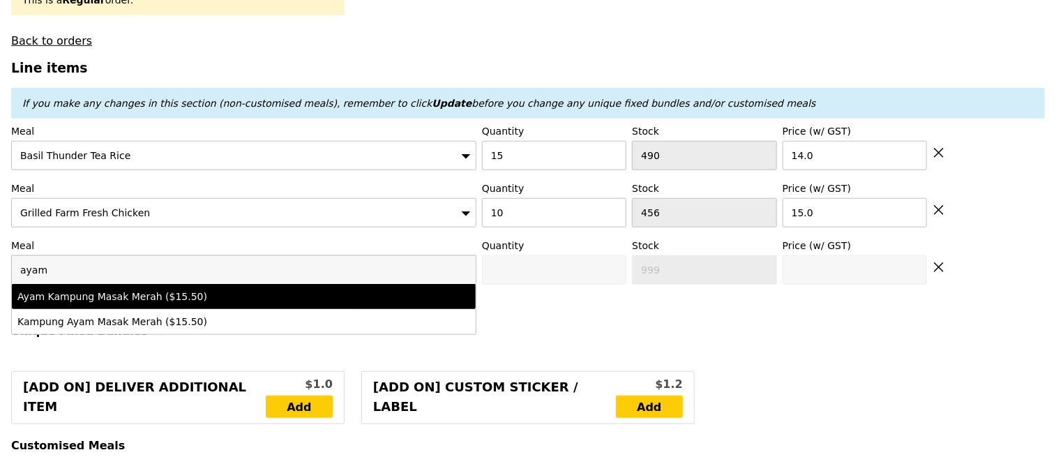
type input "15.5"
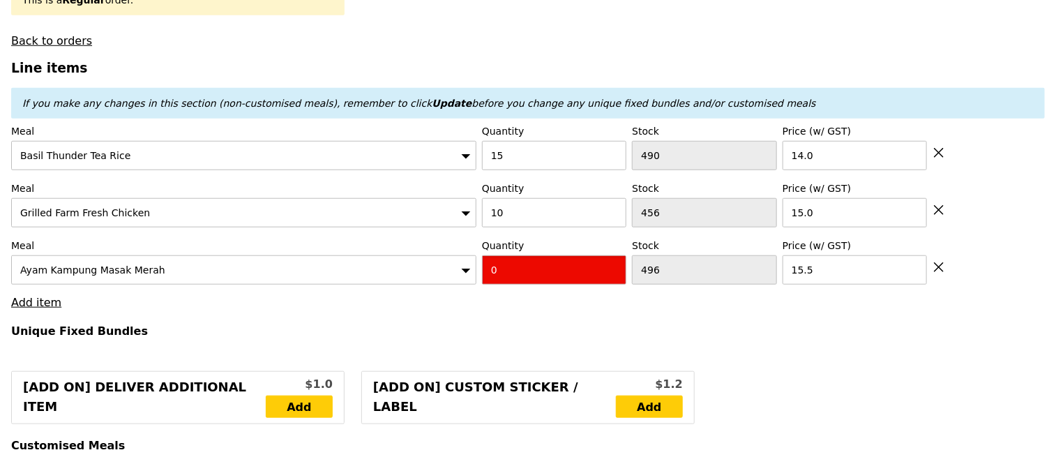
click at [560, 282] on input "0" at bounding box center [554, 269] width 144 height 29
type input "Confirm"
type input "10"
click at [460, 338] on h4 "Unique Fixed Bundles" at bounding box center [528, 330] width 1034 height 13
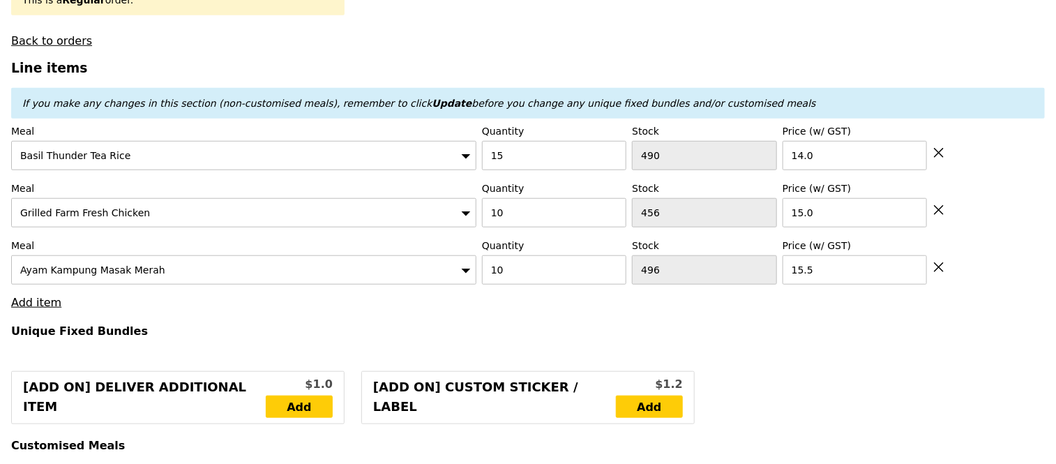
type input "Loading..."
type input "515.00"
type input "Confirm"
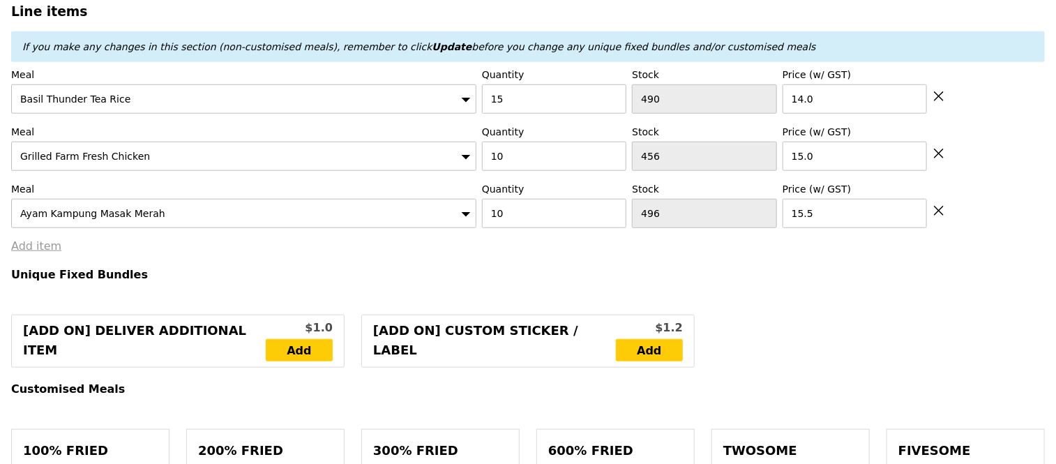
click at [31, 252] on link "Add item" at bounding box center [36, 245] width 50 height 13
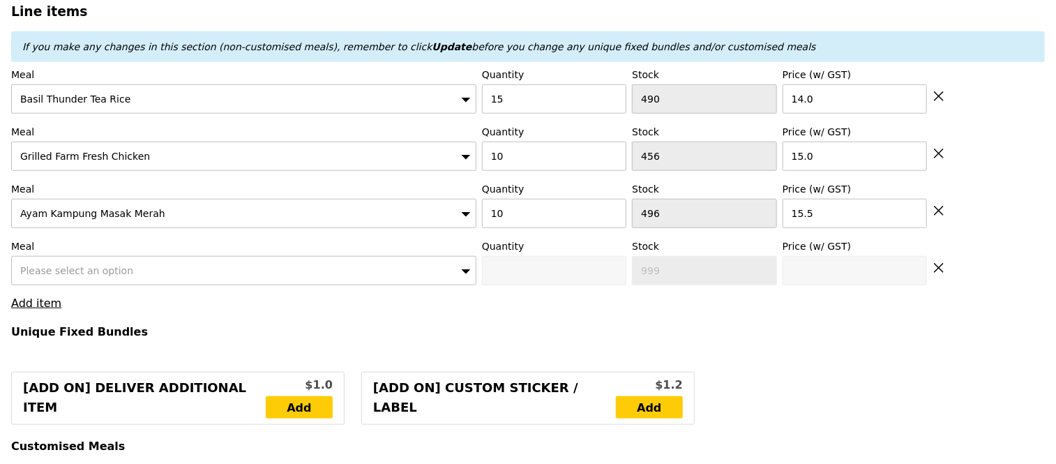
click at [56, 285] on div "Please select an option" at bounding box center [243, 270] width 465 height 29
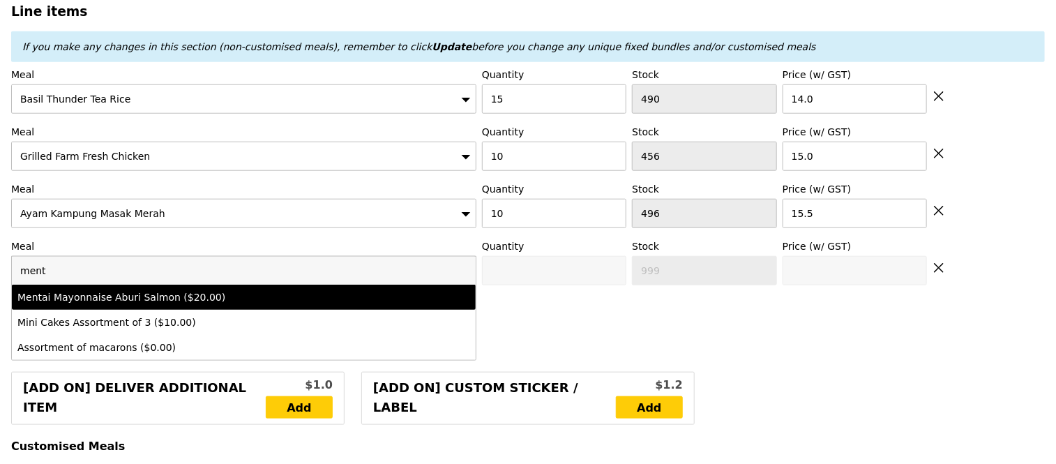
type input "ment"
click at [72, 304] on div "Mentai Mayonnaise Aburi Salmon ($20.00)" at bounding box center [187, 297] width 340 height 14
type input "Confirm anyway"
type input "0"
type input "487"
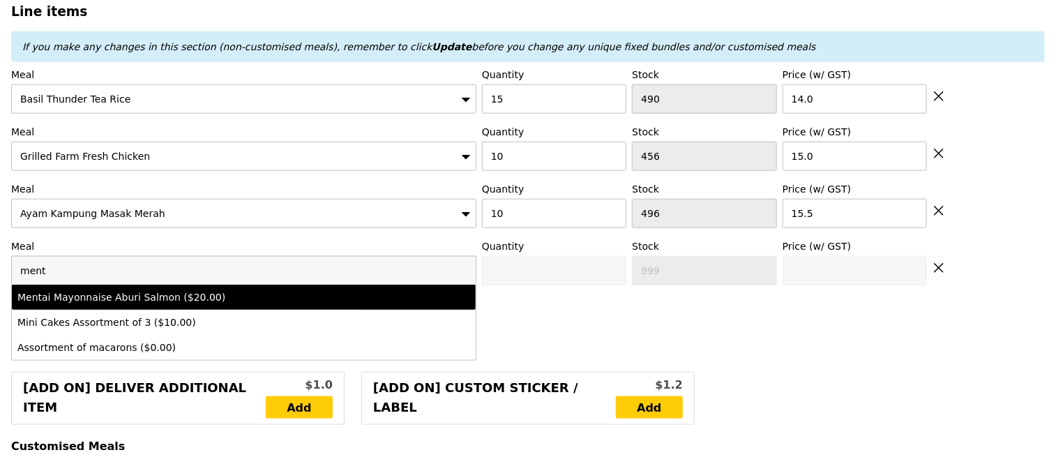
type input "20.0"
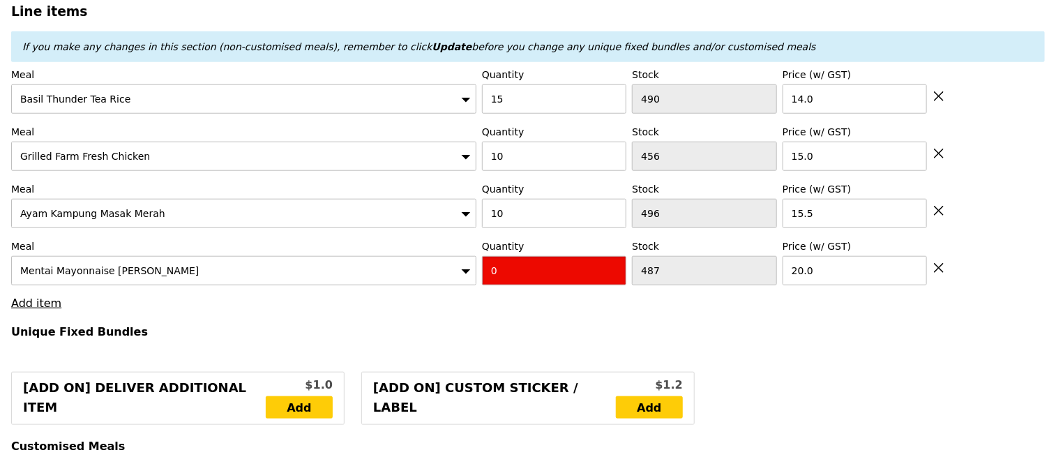
click at [544, 284] on input "0" at bounding box center [554, 270] width 144 height 29
type input "Confirm"
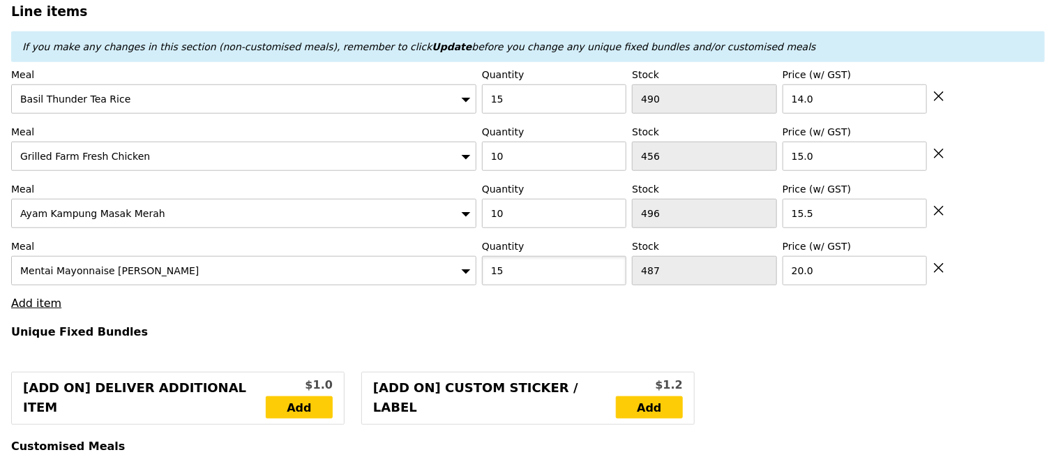
type input "15"
type input "Loading..."
type input "815.00"
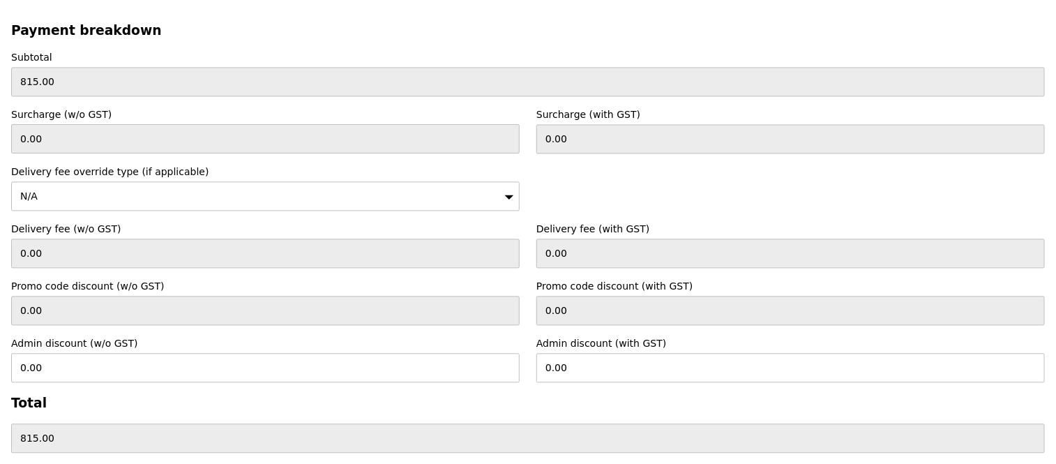
scroll to position [3785, 0]
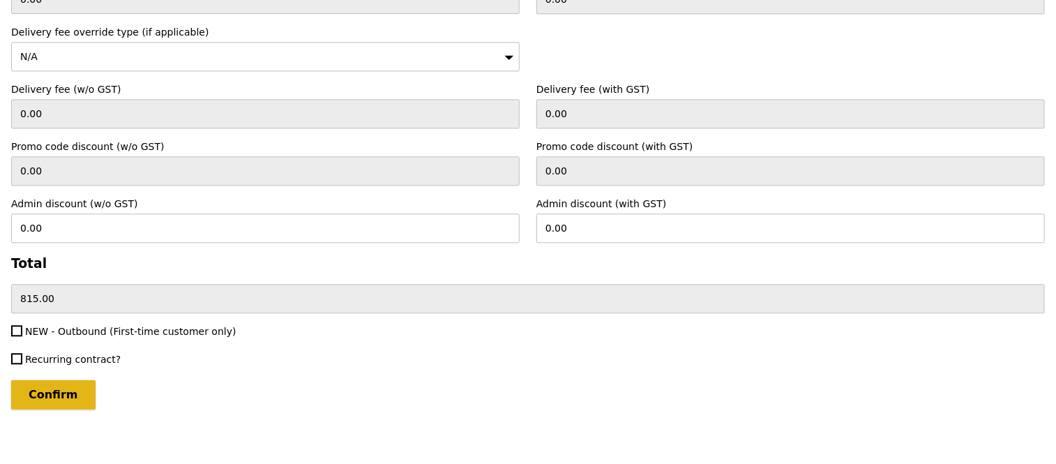
click at [65, 380] on input "Confirm" at bounding box center [53, 394] width 84 height 29
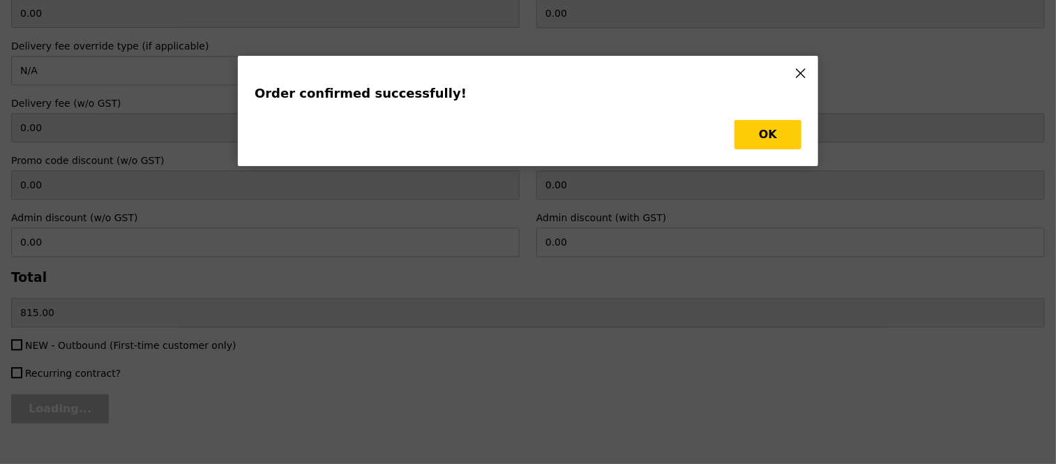
type input "Loading..."
type input "487"
type input "20.00"
type input "496"
type input "15.50"
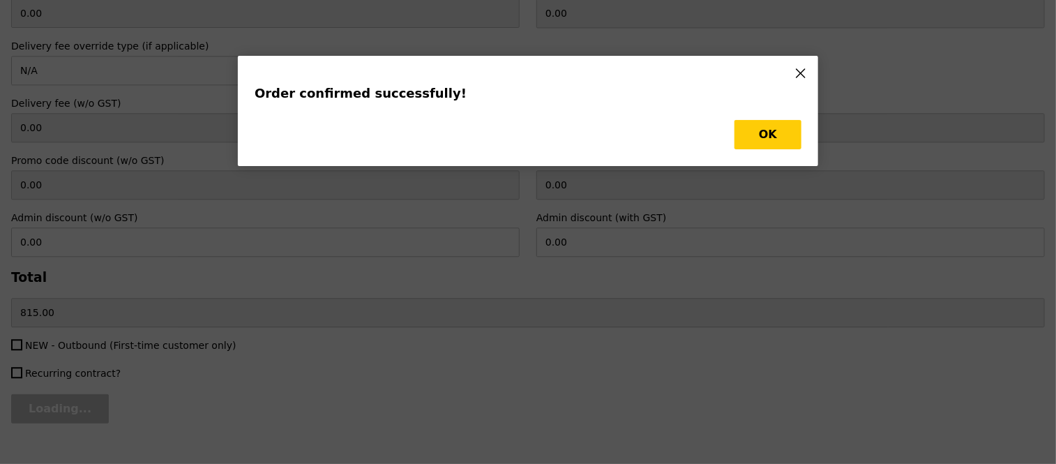
type input "456"
type input "15.00"
type input "490"
type input "14.00"
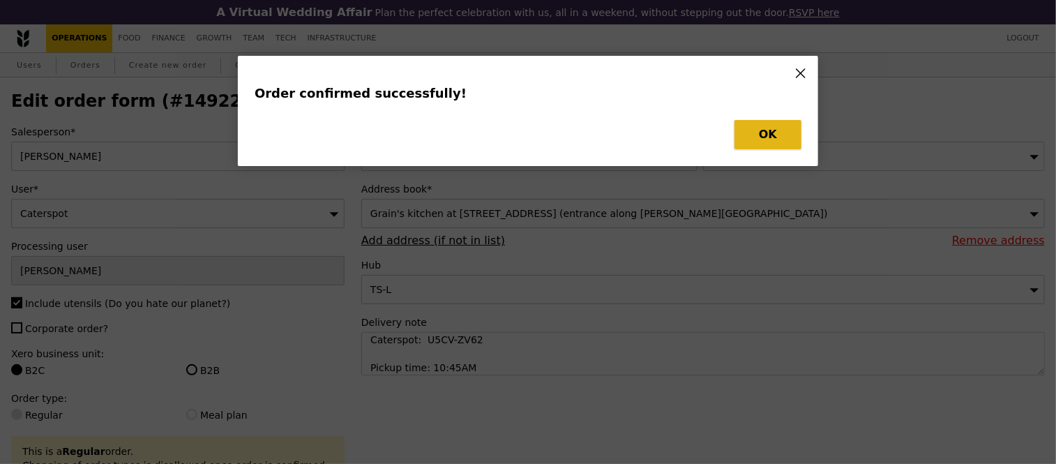
click at [768, 140] on button "OK" at bounding box center [767, 134] width 67 height 29
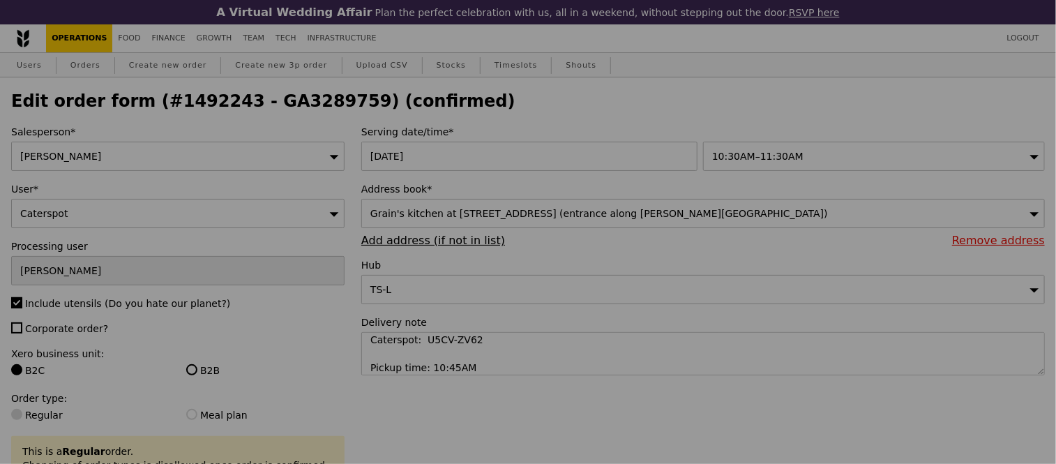
type input "Update"
type input "472"
type input "486"
type input "446"
type input "475"
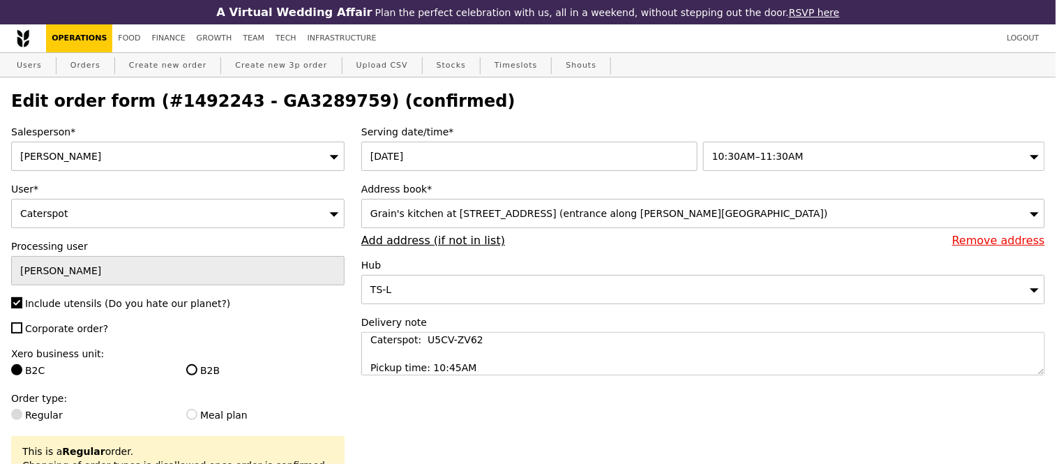
click at [273, 109] on h2 "Edit order form (#1492243 - GA3289759) (confirmed)" at bounding box center [528, 101] width 1034 height 20
copy h2 "GA3289759"
click at [85, 68] on link "Orders" at bounding box center [85, 65] width 41 height 25
select select "100"
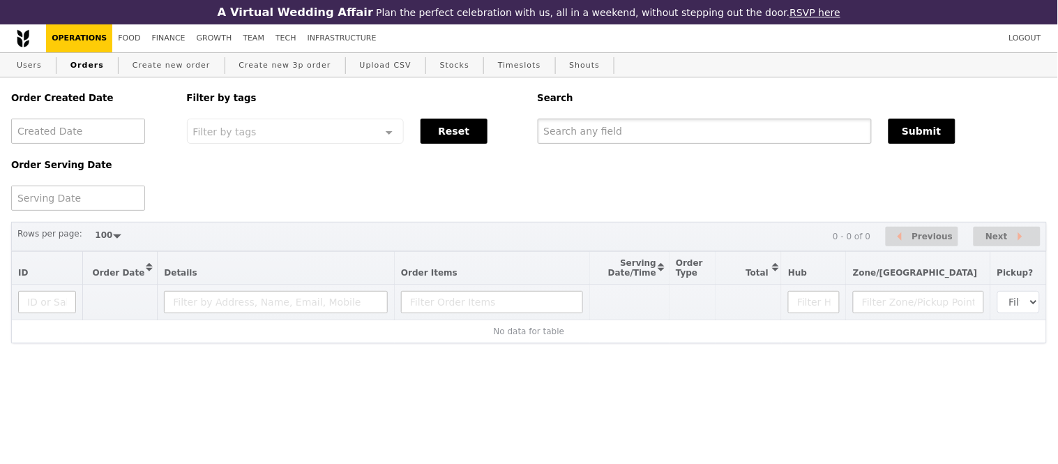
click at [564, 137] on input "text" at bounding box center [705, 131] width 334 height 25
paste input "GA3289759"
type input "GA3289759"
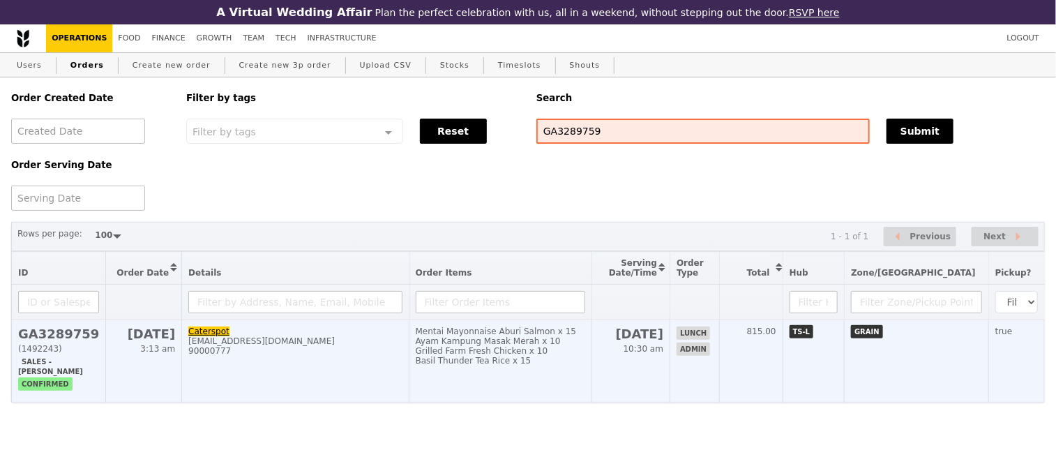
click at [78, 341] on h2 "GA3289759" at bounding box center [58, 333] width 81 height 15
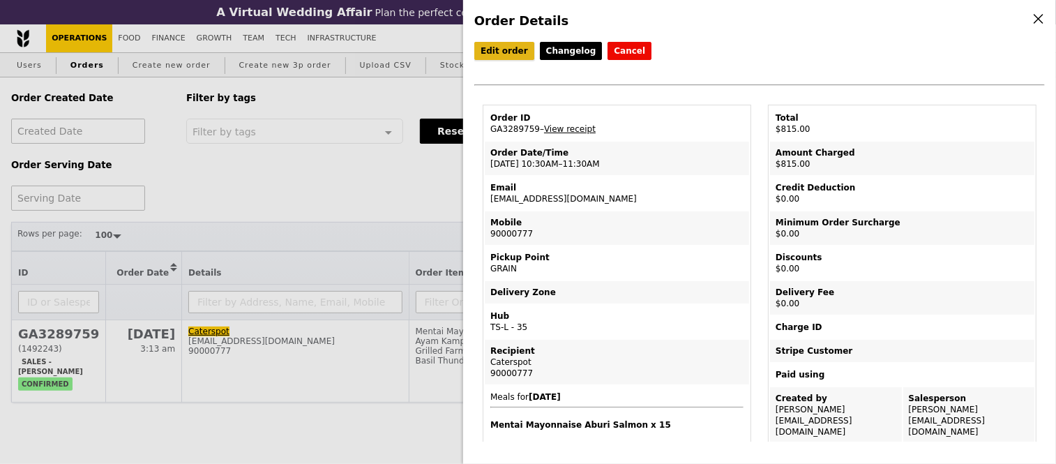
click at [511, 50] on link "Edit order" at bounding box center [504, 51] width 60 height 18
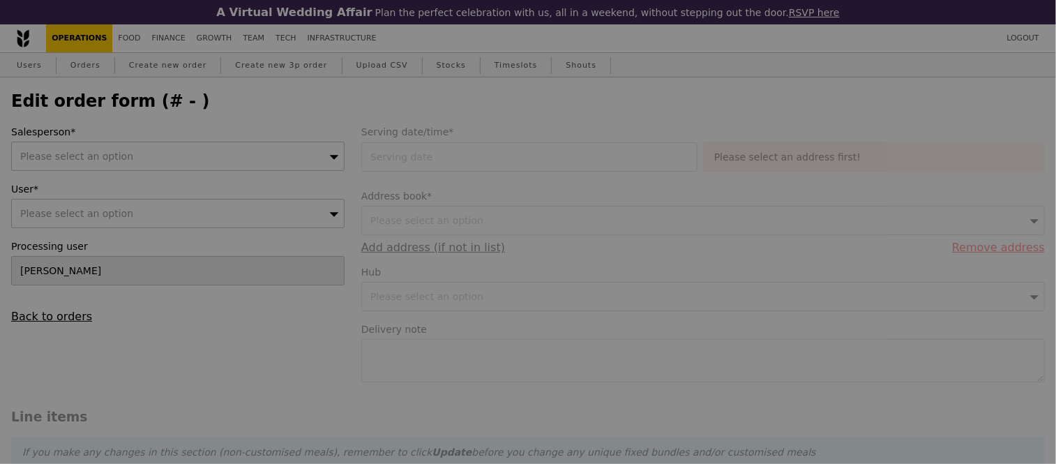
type input "22 Sep 2025"
type textarea "Caterspot: U5CV-ZV62 Pickup time: 10:45AM"
type input "815.00"
type input "Loading..."
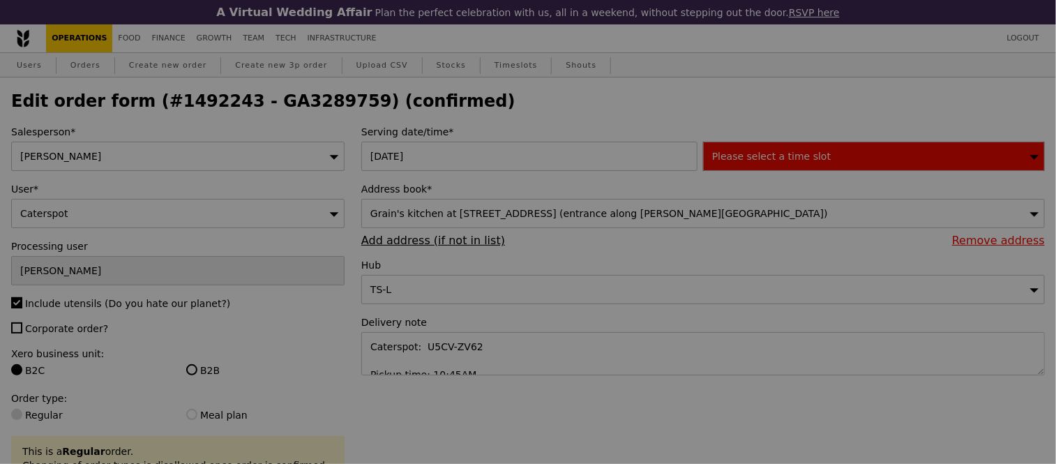
type input "472"
type input "486"
type input "446"
type input "475"
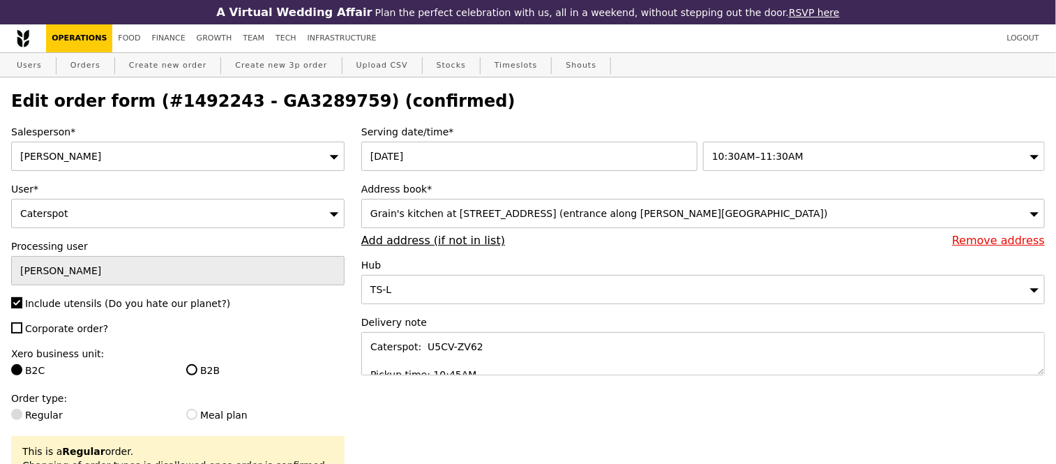
type input "Update"
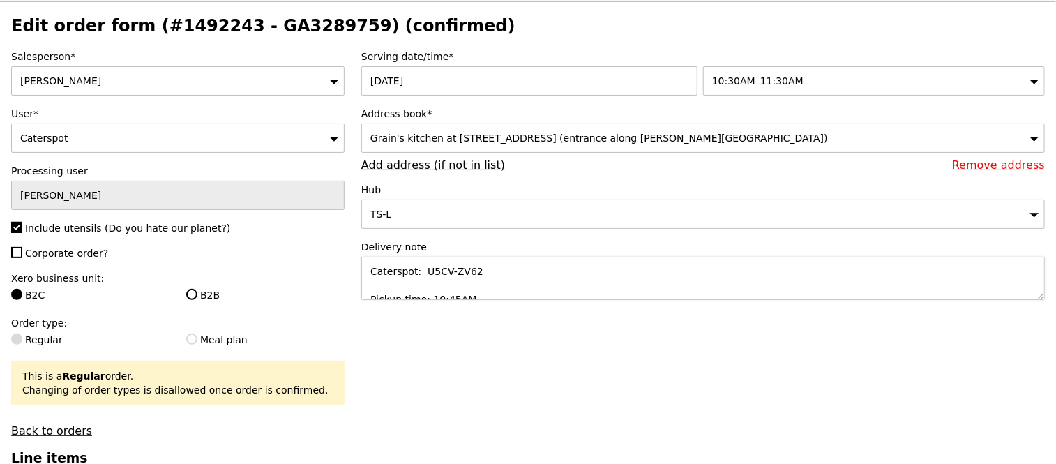
scroll to position [14, 0]
drag, startPoint x: 426, startPoint y: 290, endPoint x: 448, endPoint y: 296, distance: 23.2
click at [448, 296] on textarea "Caterspot: U5CV-ZV62 Pickup time: 10:45AM" at bounding box center [702, 278] width 683 height 43
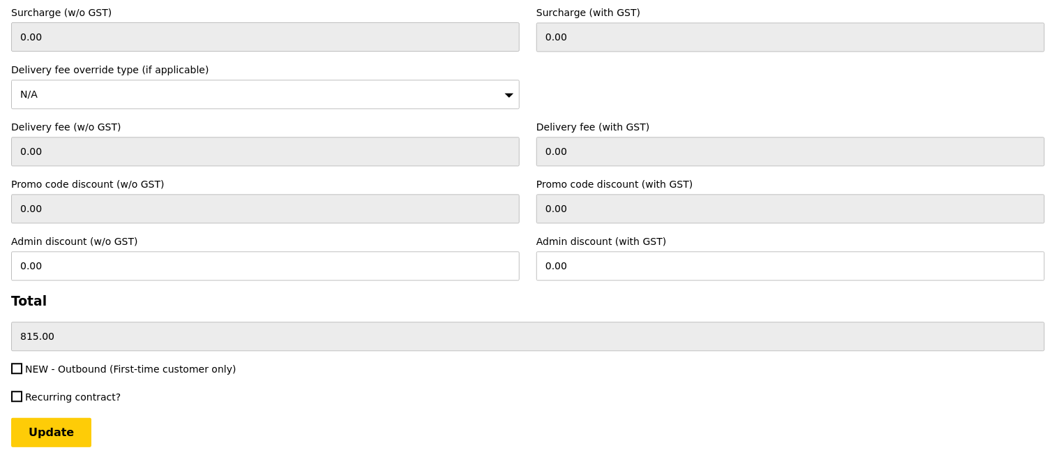
scroll to position [3799, 0]
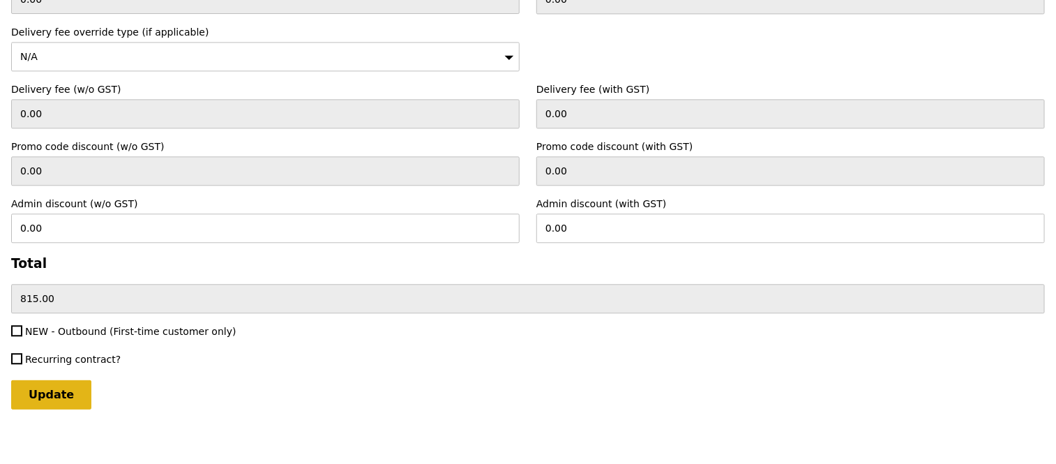
type textarea "Caterspot: U5CV-ZV62 Pickup time: 11AM"
click at [49, 380] on input "Update" at bounding box center [51, 394] width 80 height 29
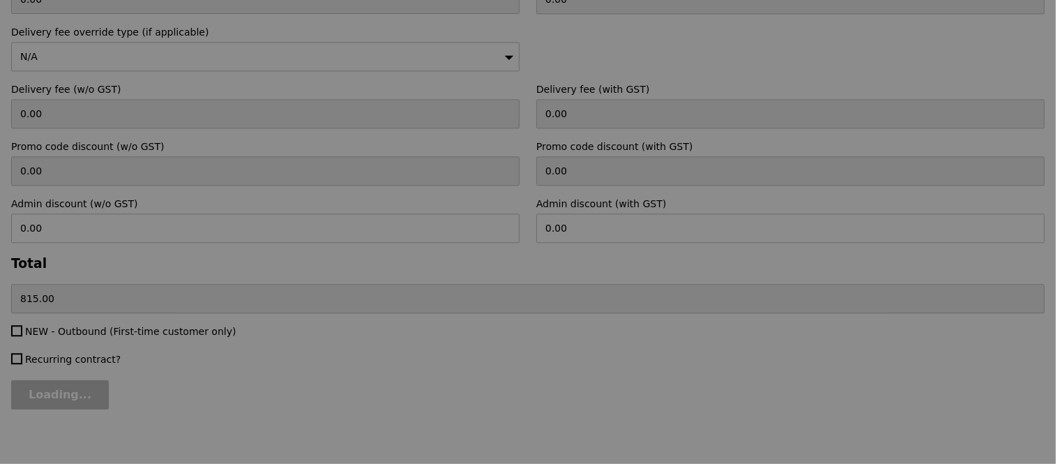
type input "Update"
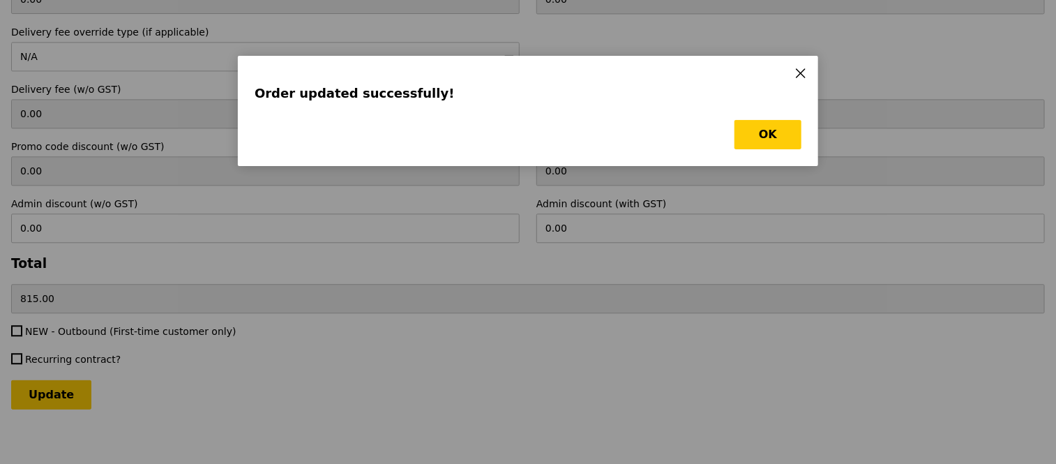
scroll to position [0, 0]
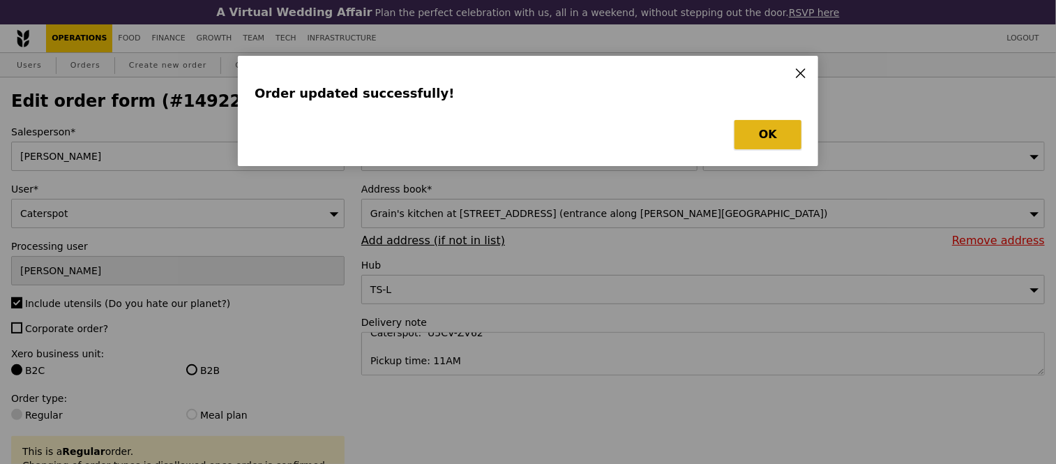
click at [785, 131] on button "OK" at bounding box center [767, 134] width 67 height 29
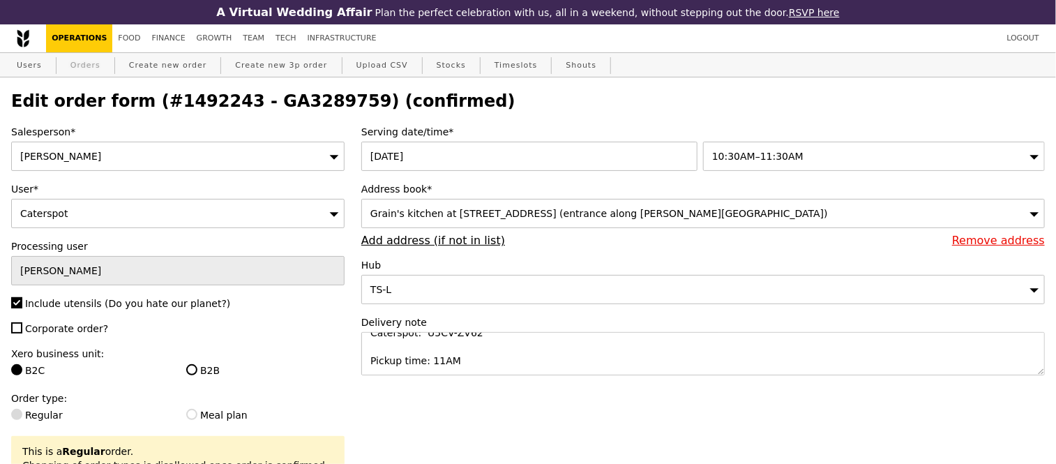
click at [84, 73] on link "Orders" at bounding box center [85, 65] width 41 height 25
select select "100"
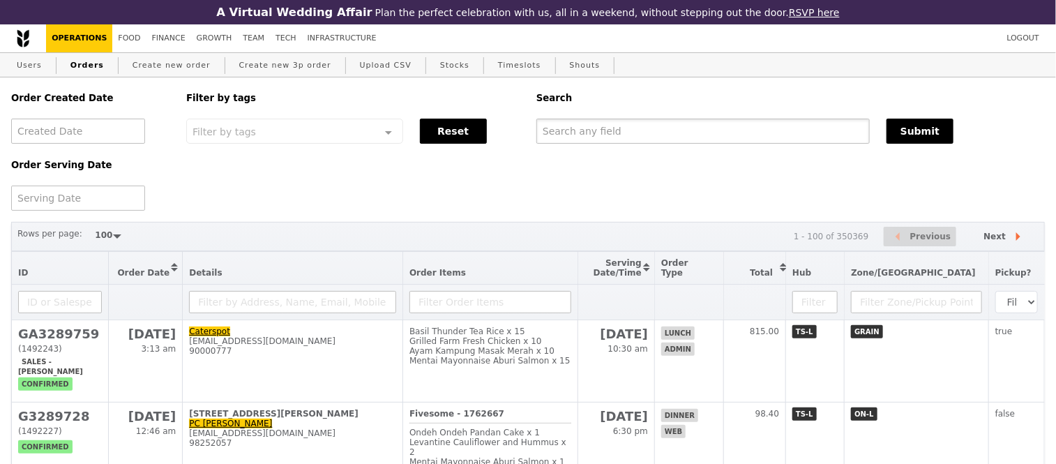
click at [583, 131] on input "text" at bounding box center [702, 131] width 333 height 25
paste input "G3285704"
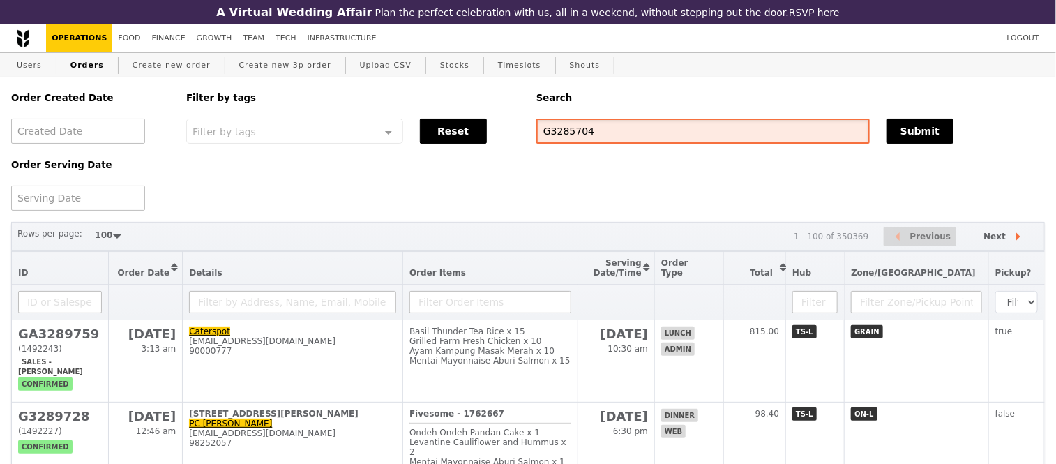
type input "G3285704"
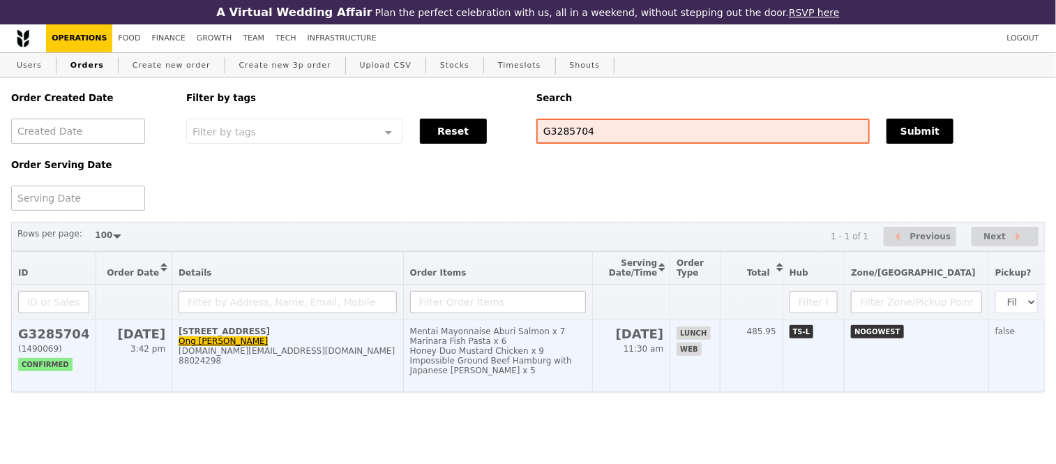
click at [56, 341] on h2 "G3285704" at bounding box center [53, 333] width 71 height 15
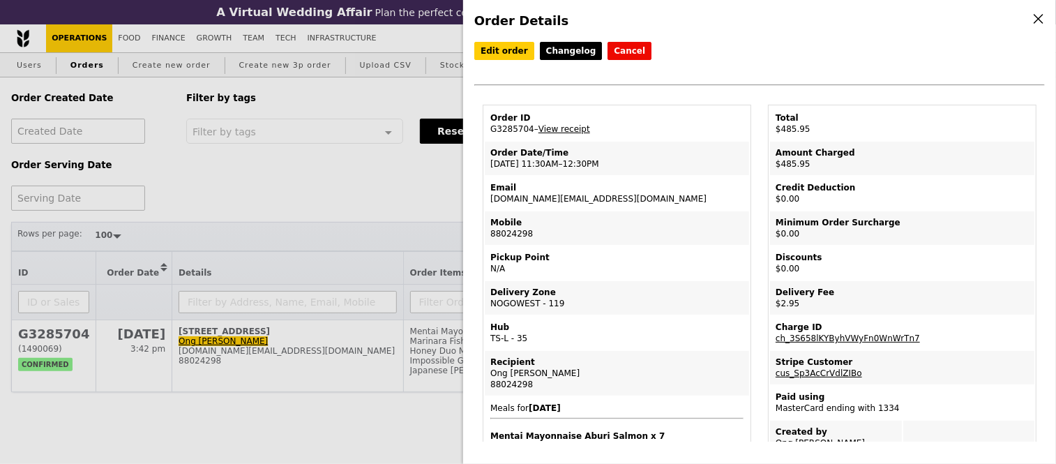
click at [561, 198] on td "Email meiling.ong@macdermidalpha.com" at bounding box center [617, 192] width 264 height 33
copy td "meiling.ong@macdermidalpha.com"
